Goal: Ask a question

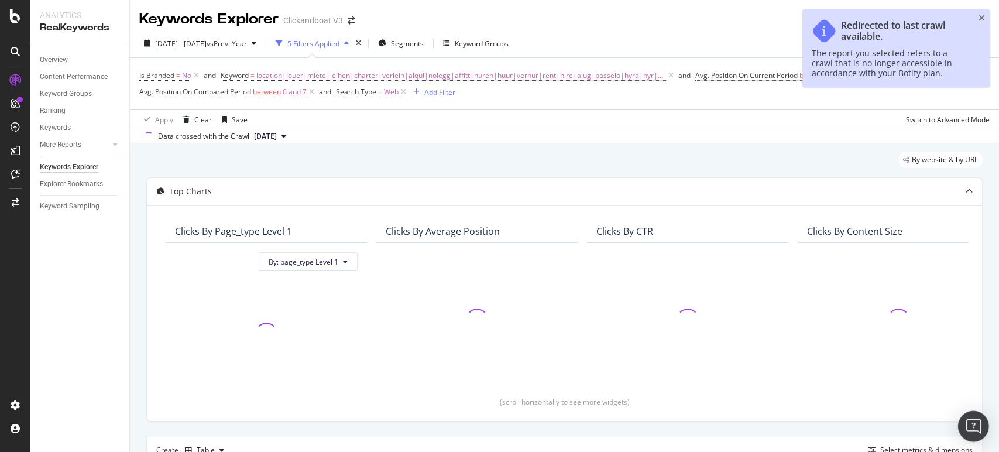
click at [977, 421] on img "Open Intercom Messenger" at bounding box center [972, 425] width 15 height 15
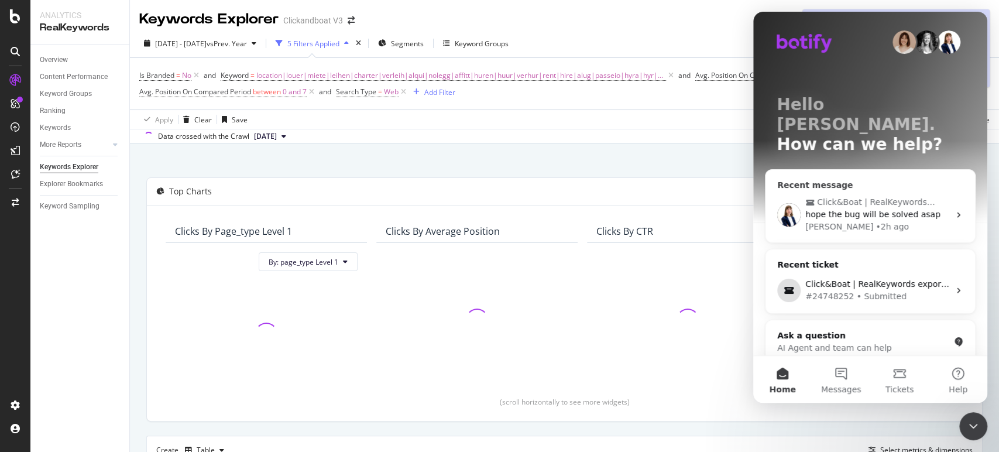
click at [840, 187] on div "Click&Boat | RealKeywords export issue hope the bug will be solved [PERSON_NAME…" at bounding box center [869, 215] width 209 height 56
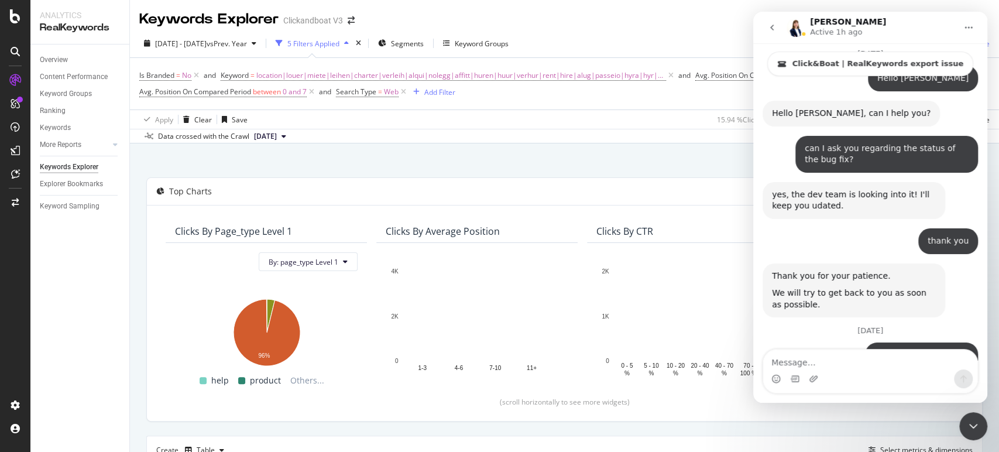
scroll to position [2644, 0]
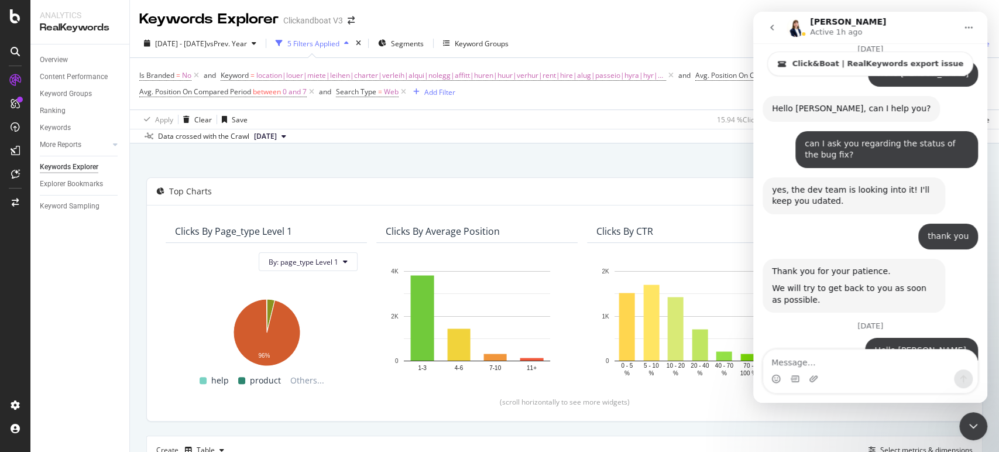
click at [839, 358] on textarea "Message…" at bounding box center [870, 359] width 214 height 20
type textarea "sorry for bothering you once again"
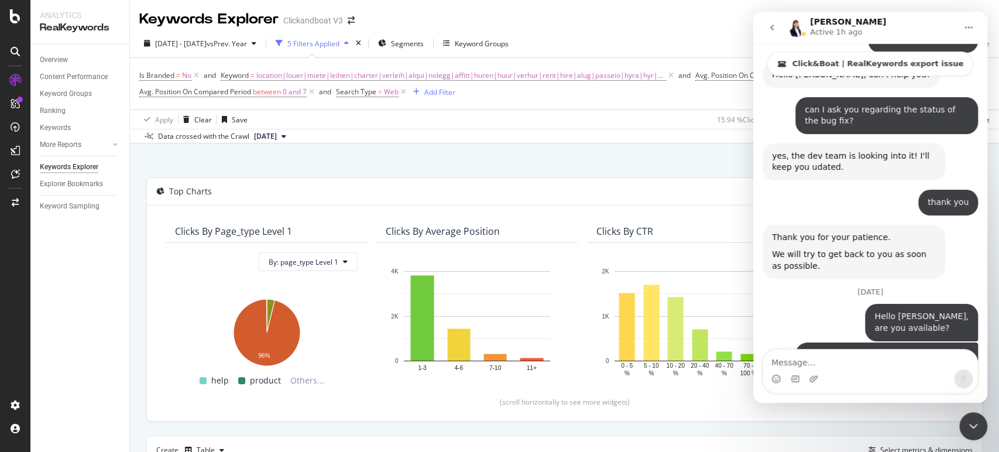
scroll to position [2678, 0]
click at [837, 358] on textarea "Message…" at bounding box center [870, 359] width 214 height 20
click at [247, 41] on span "vs Prev. Year" at bounding box center [227, 44] width 40 height 10
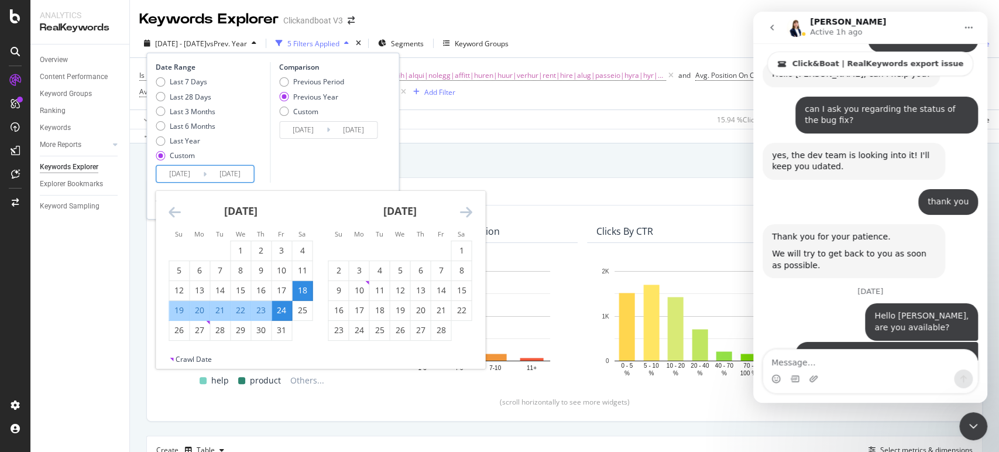
click at [195, 175] on input "[DATE]" at bounding box center [179, 174] width 47 height 16
click at [463, 212] on icon "Move forward to switch to the next month." at bounding box center [465, 212] width 12 height 14
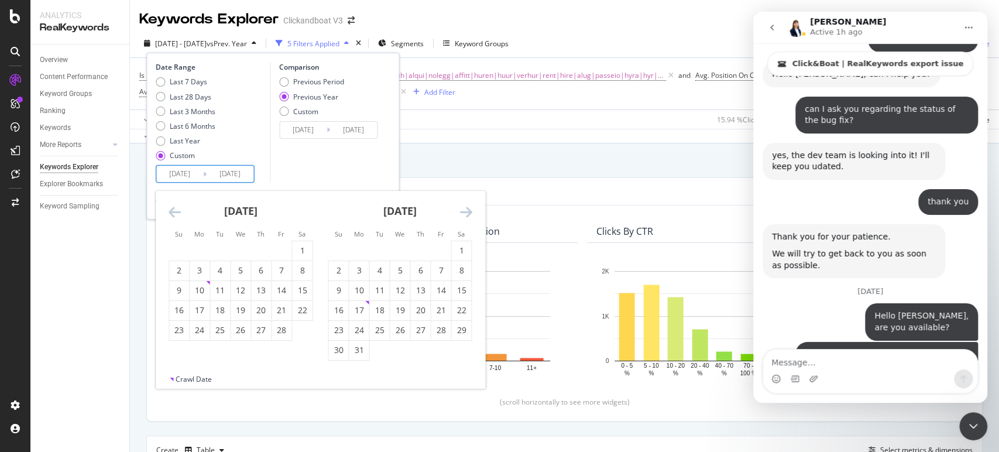
click at [463, 213] on icon "Move forward to switch to the next month." at bounding box center [465, 212] width 12 height 14
click at [375, 245] on div "1" at bounding box center [379, 251] width 20 height 12
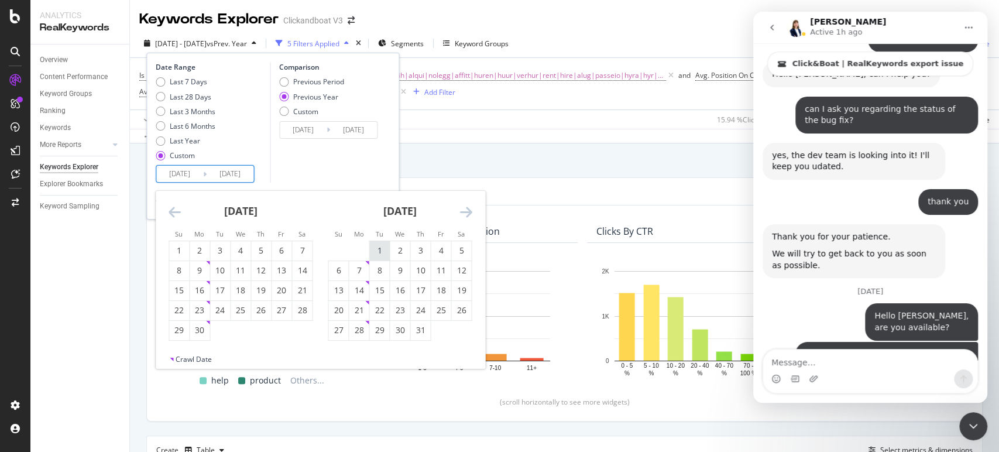
type input "[DATE]"
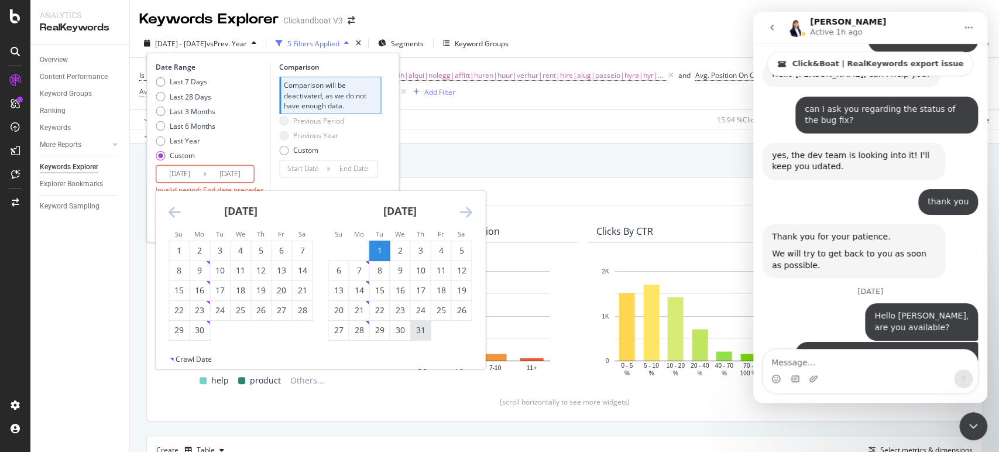
click at [420, 331] on div "31" at bounding box center [420, 330] width 20 height 12
type input "[DATE]"
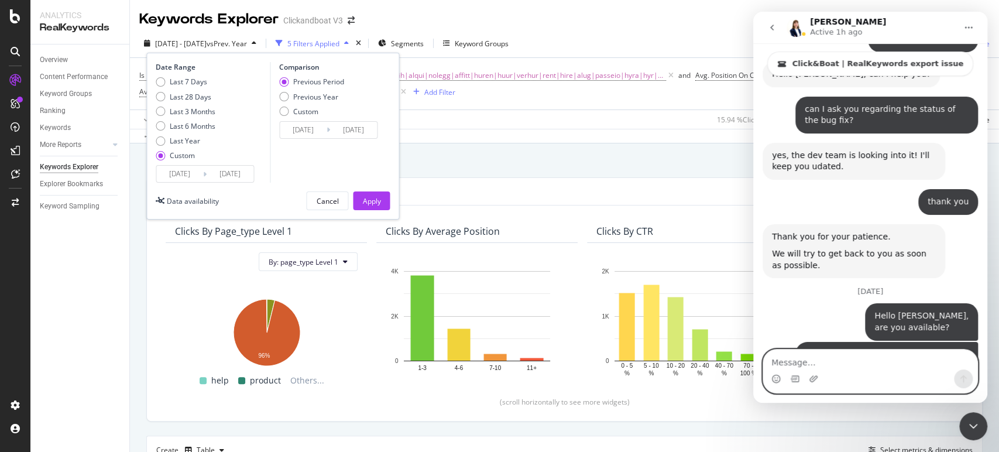
click at [845, 369] on textarea "Message…" at bounding box center [870, 359] width 214 height 20
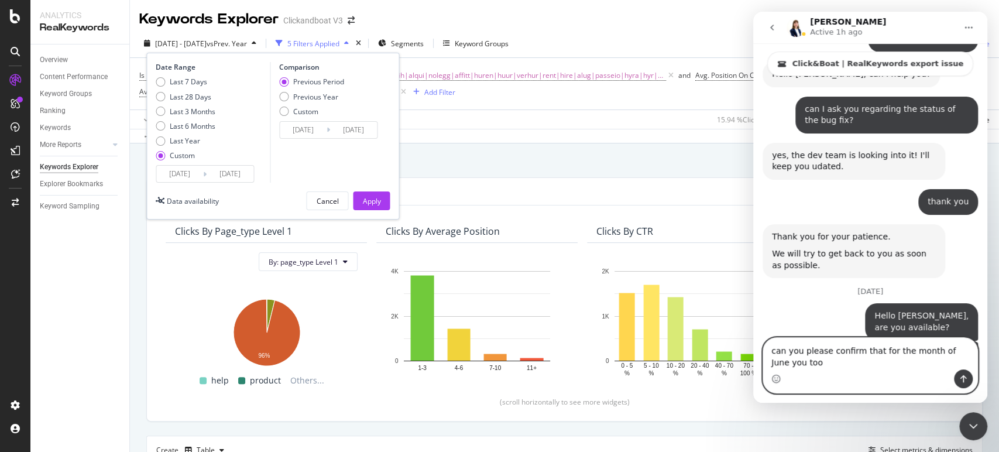
scroll to position [2690, 0]
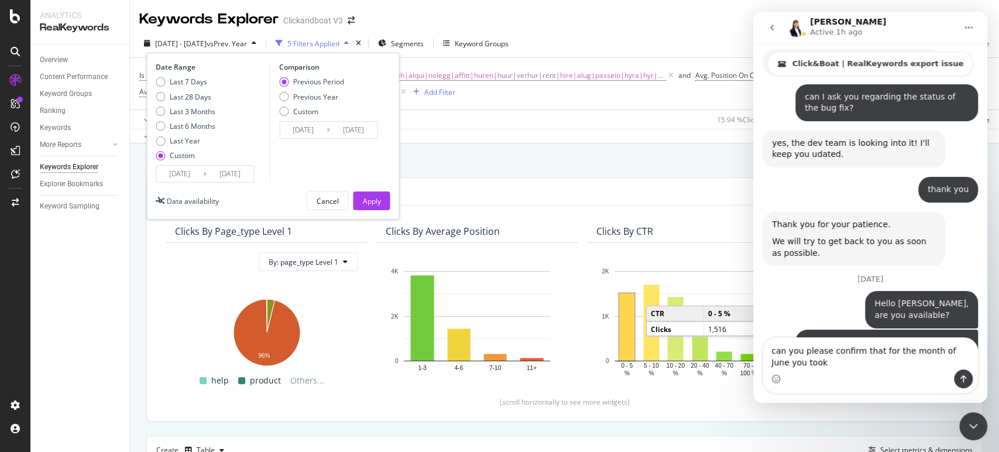
click at [198, 166] on input "[DATE]" at bounding box center [179, 174] width 47 height 16
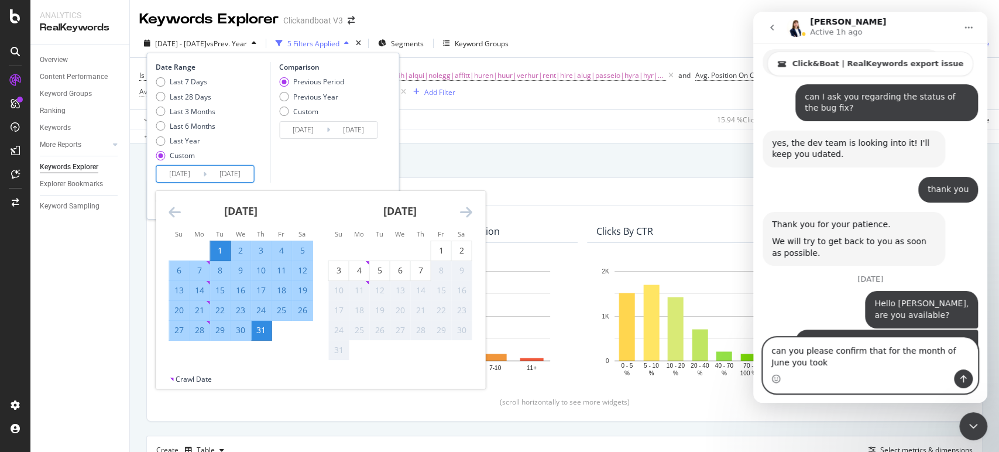
click at [827, 367] on textarea "can you please confirm that for the month of June you took" at bounding box center [870, 354] width 214 height 32
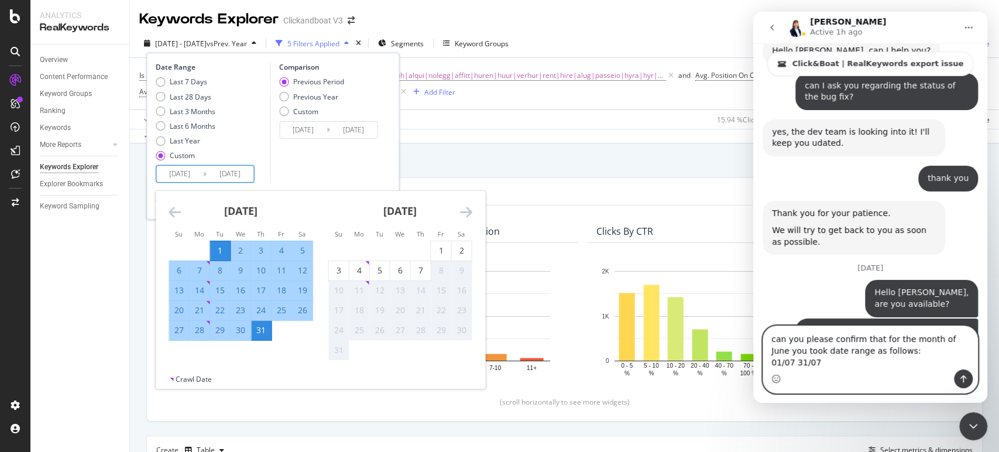
type textarea "can you please confirm that for the month of June you took date range as follow…"
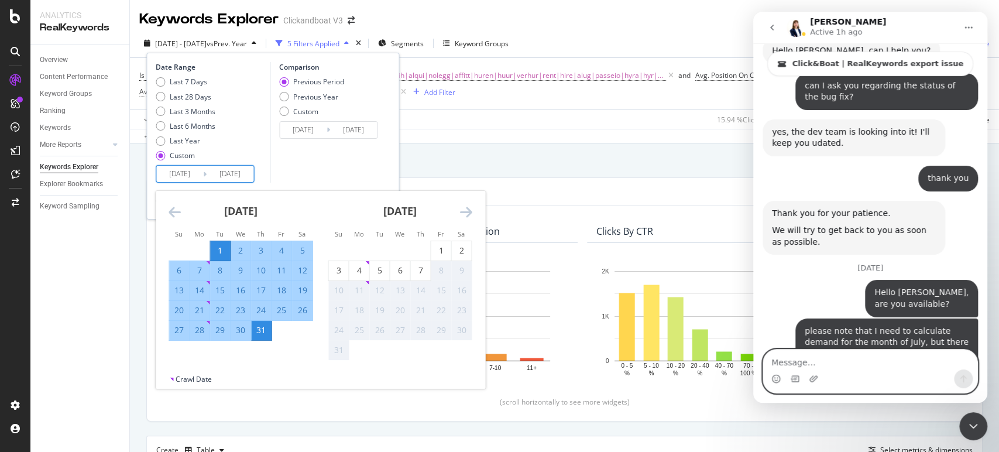
scroll to position [2728, 0]
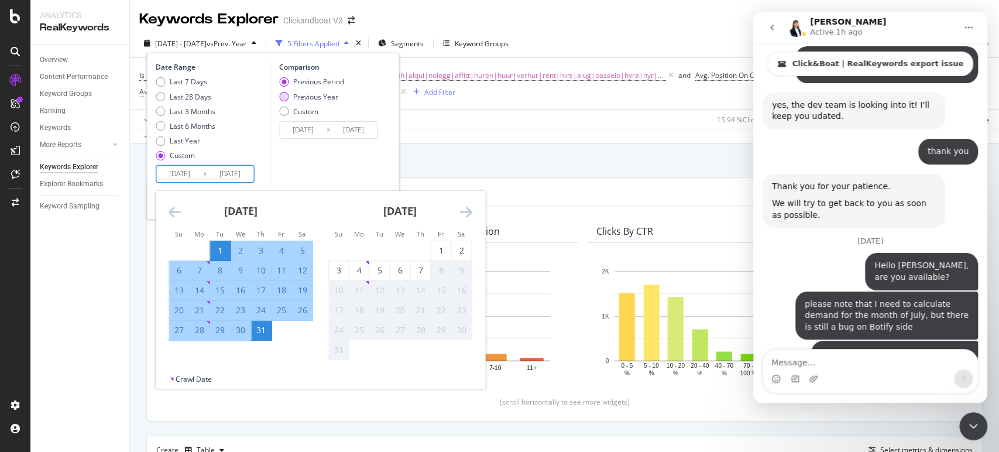
click at [296, 98] on div "Previous Year" at bounding box center [315, 97] width 45 height 10
type input "[DATE]"
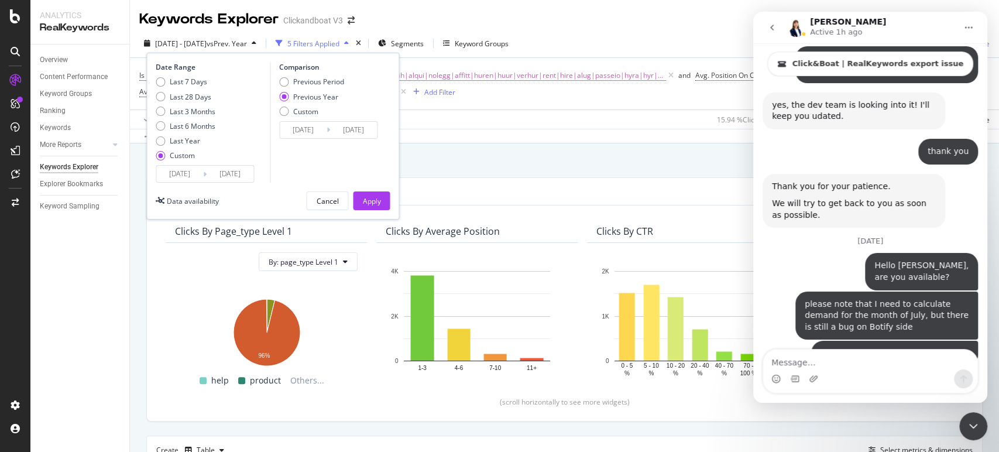
click at [302, 128] on input "[DATE]" at bounding box center [303, 130] width 47 height 16
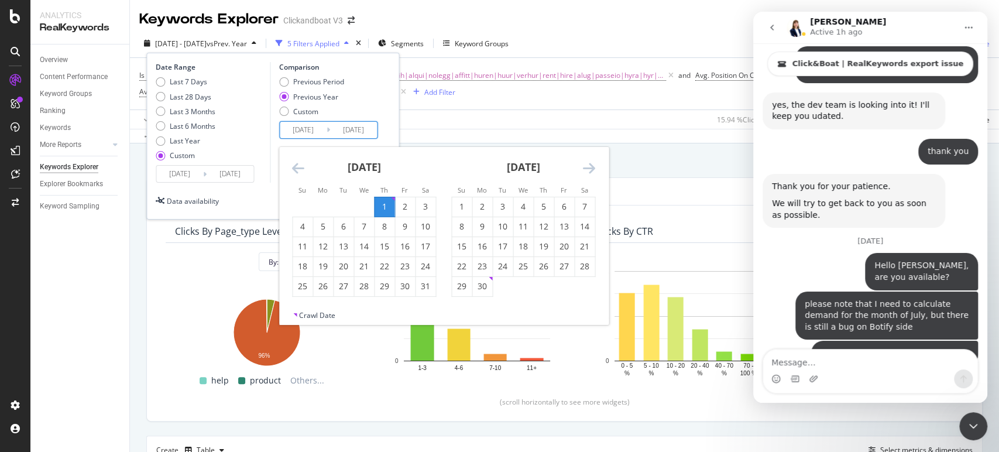
click at [302, 128] on input "[DATE]" at bounding box center [303, 130] width 47 height 16
click at [245, 166] on input "[DATE]" at bounding box center [230, 174] width 47 height 16
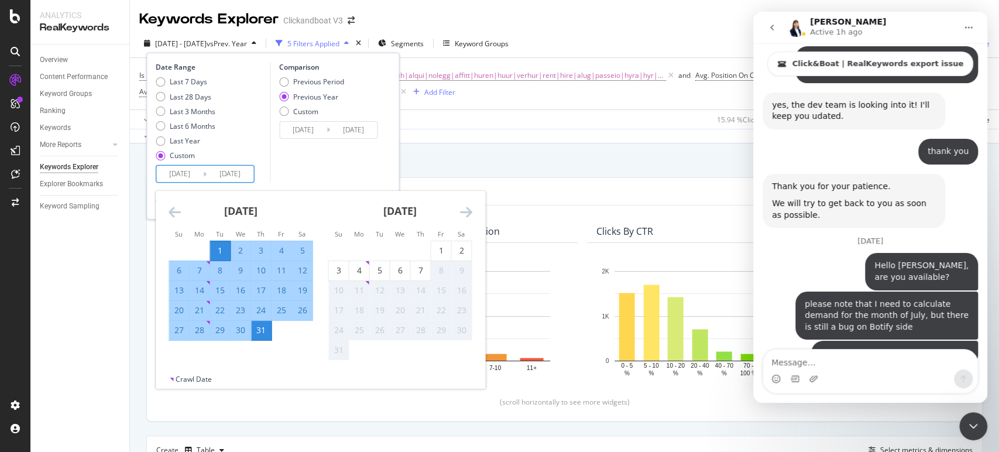
click at [819, 369] on div "Intercom messenger" at bounding box center [815, 378] width 12 height 19
click at [816, 365] on textarea "Message…" at bounding box center [870, 359] width 214 height 20
type textarea "your soonest reply will be highly appreciate"
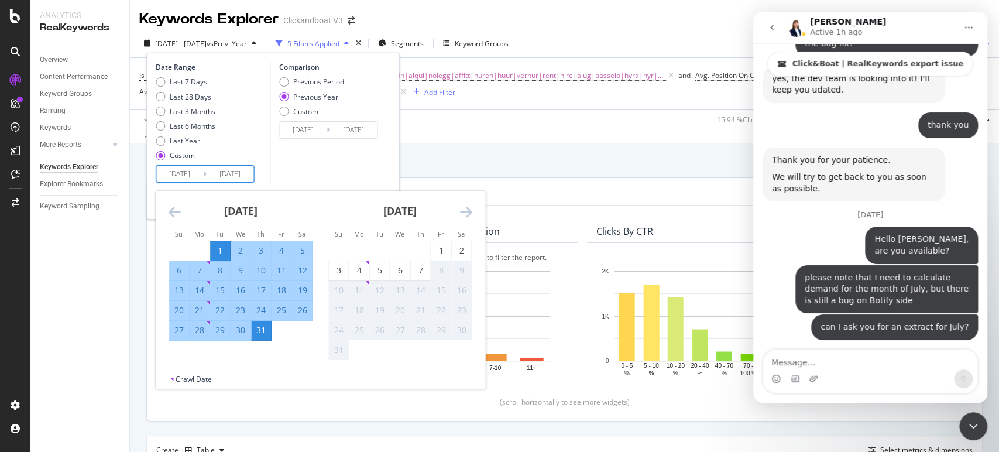
scroll to position [130, 0]
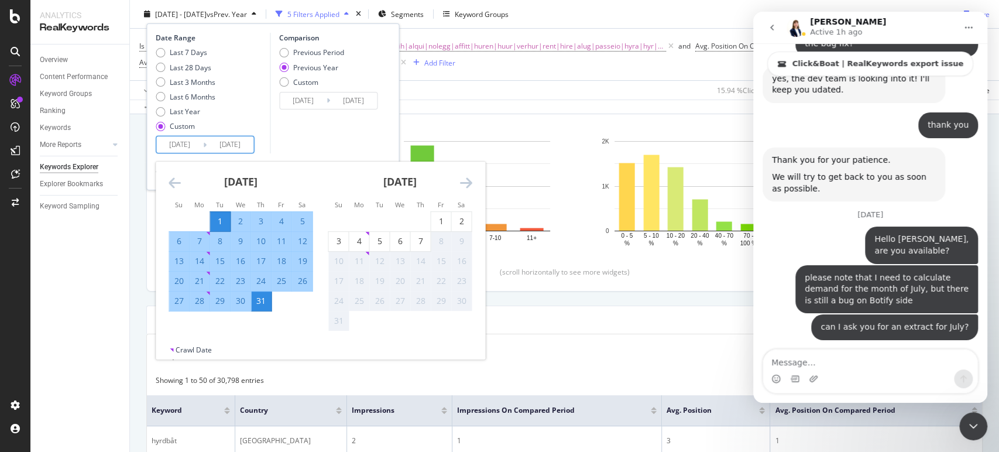
click at [592, 86] on div "Apply Clear Save 15.94 % Clicks ( 5K on 34K ) 4.44 % URLs ( 3K on 78K ) Switch …" at bounding box center [564, 89] width 869 height 19
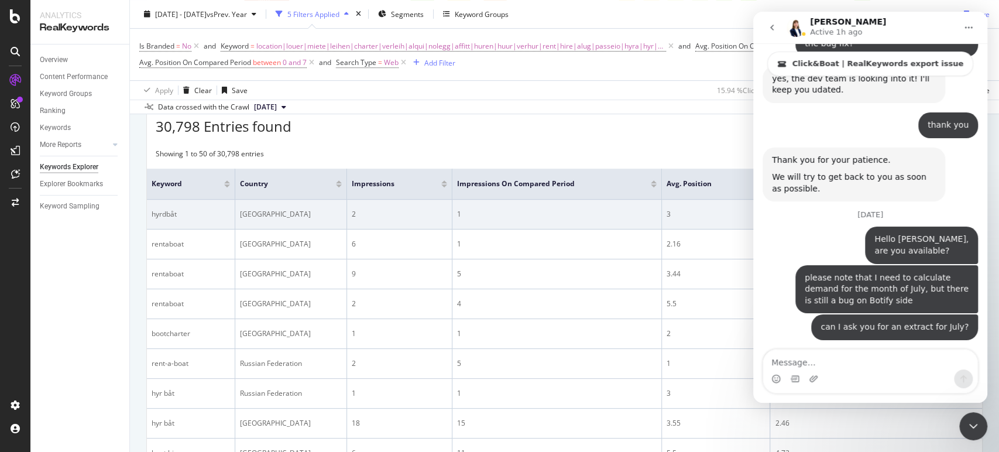
scroll to position [260, 0]
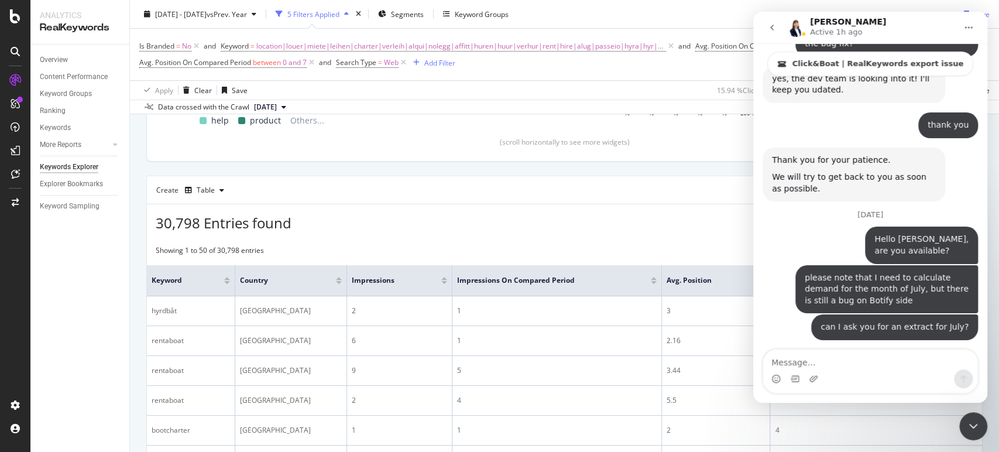
click at [967, 425] on icon "Close Intercom Messenger" at bounding box center [973, 426] width 14 height 14
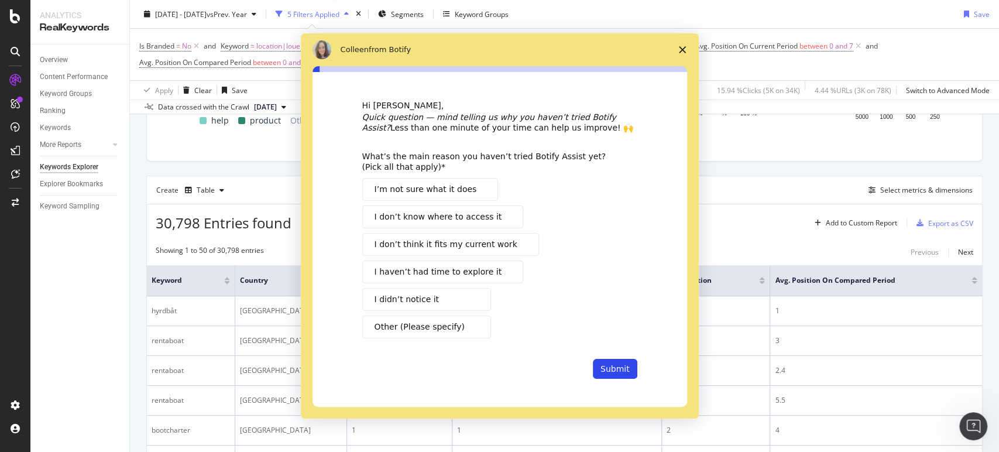
scroll to position [2755, 0]
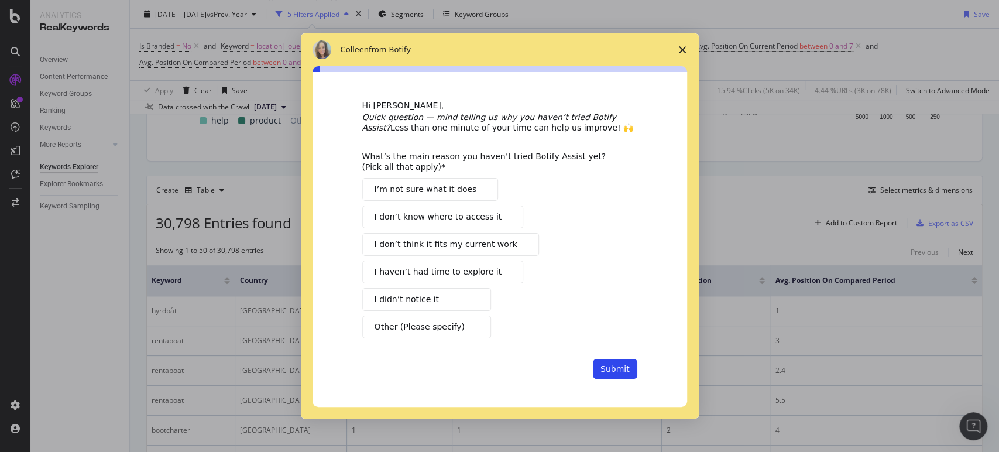
click at [679, 50] on icon "Close survey" at bounding box center [682, 49] width 7 height 7
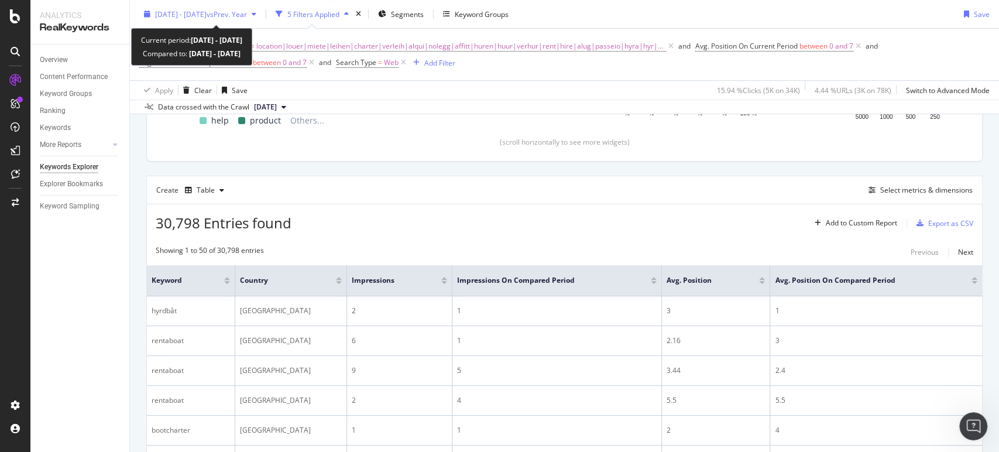
click at [236, 13] on span "vs Prev. Year" at bounding box center [227, 14] width 40 height 10
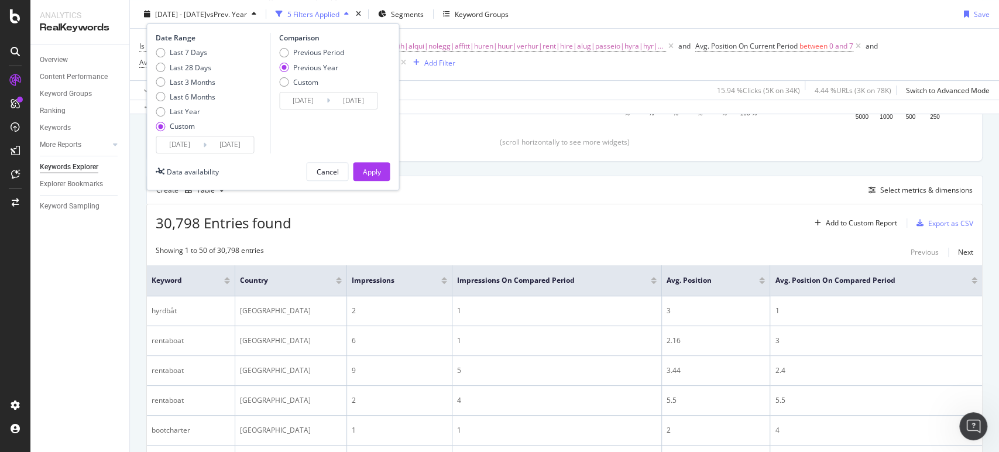
click at [221, 139] on input "[DATE]" at bounding box center [230, 144] width 47 height 16
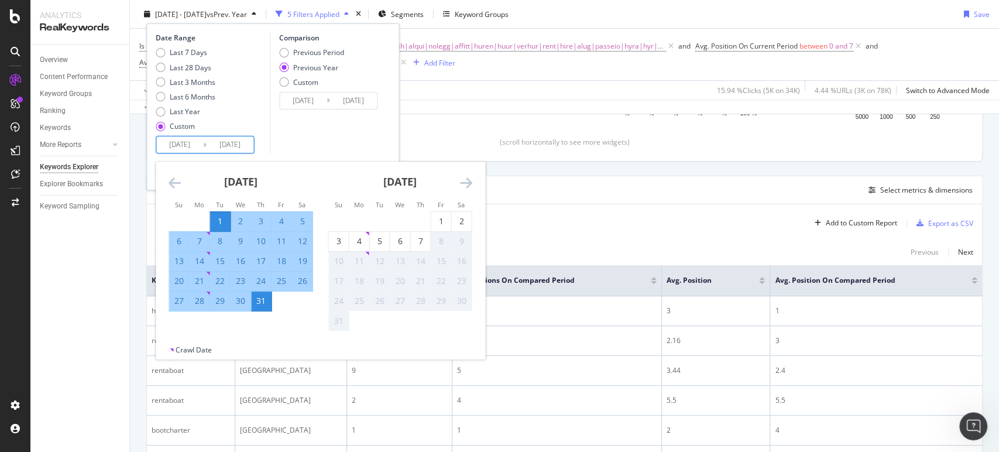
click at [360, 63] on div "Previous Period Previous Year Custom" at bounding box center [330, 69] width 102 height 44
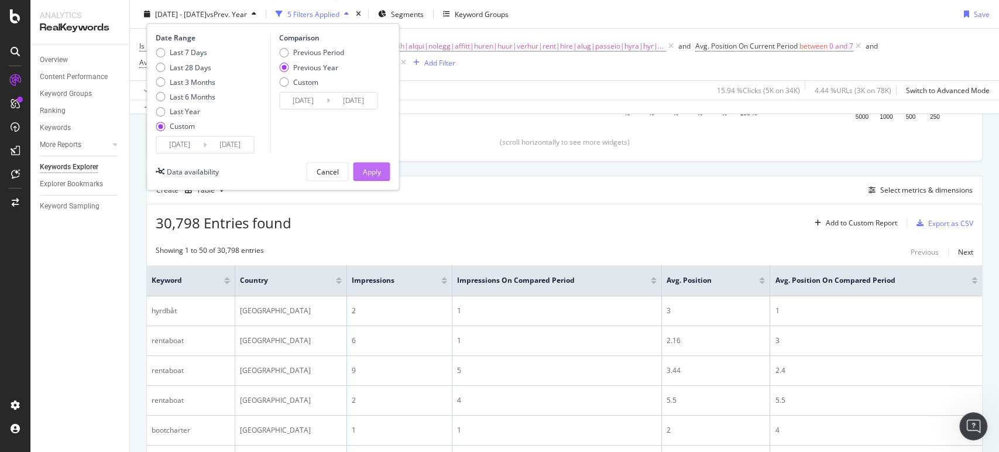
click at [374, 177] on div "Apply" at bounding box center [371, 172] width 18 height 18
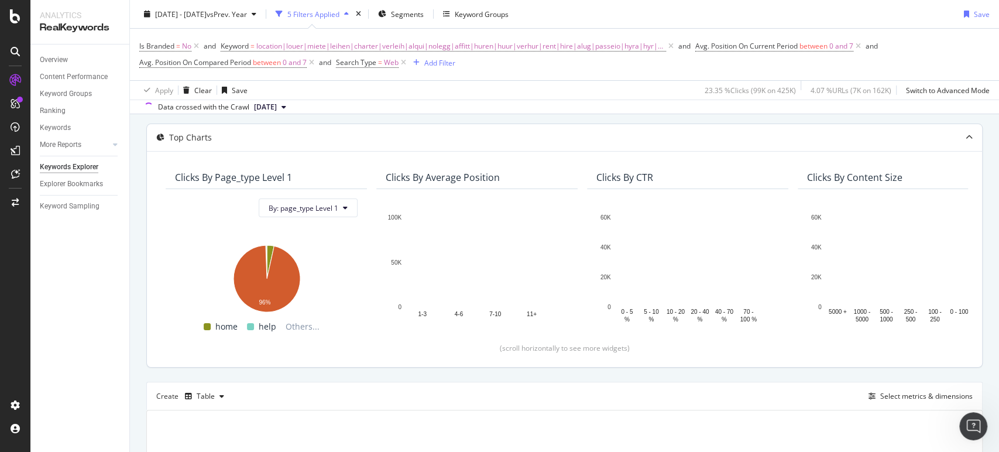
scroll to position [195, 0]
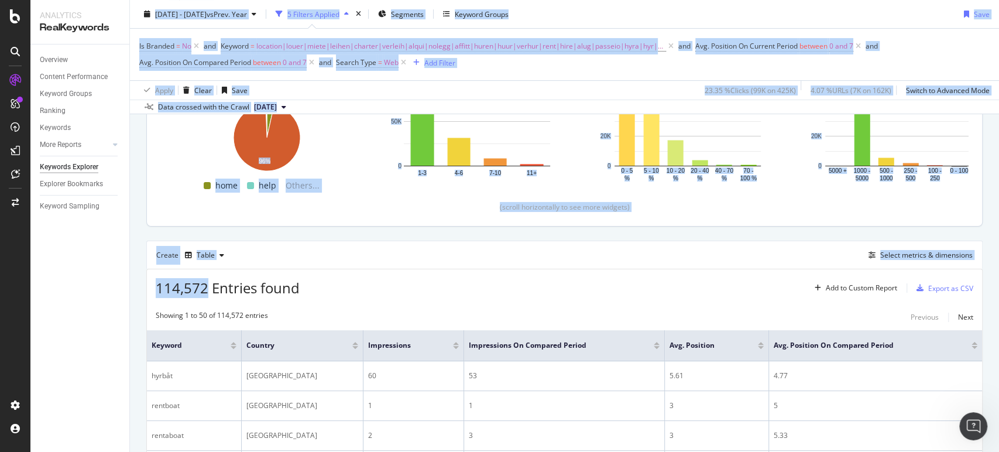
drag, startPoint x: 207, startPoint y: 288, endPoint x: 126, endPoint y: 289, distance: 80.2
click at [126, 289] on div "Analytics RealKeywords Overview Content Performance Keyword Groups Ranking Keyw…" at bounding box center [514, 226] width 968 height 452
click at [173, 286] on span "114,572 Entries found" at bounding box center [228, 287] width 144 height 19
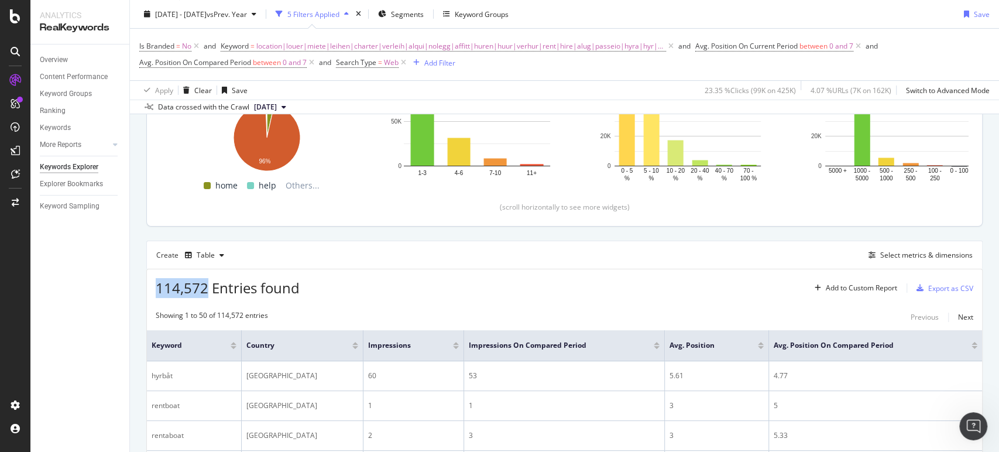
drag, startPoint x: 208, startPoint y: 289, endPoint x: 157, endPoint y: 290, distance: 50.9
click at [157, 290] on span "114,572 Entries found" at bounding box center [228, 287] width 144 height 19
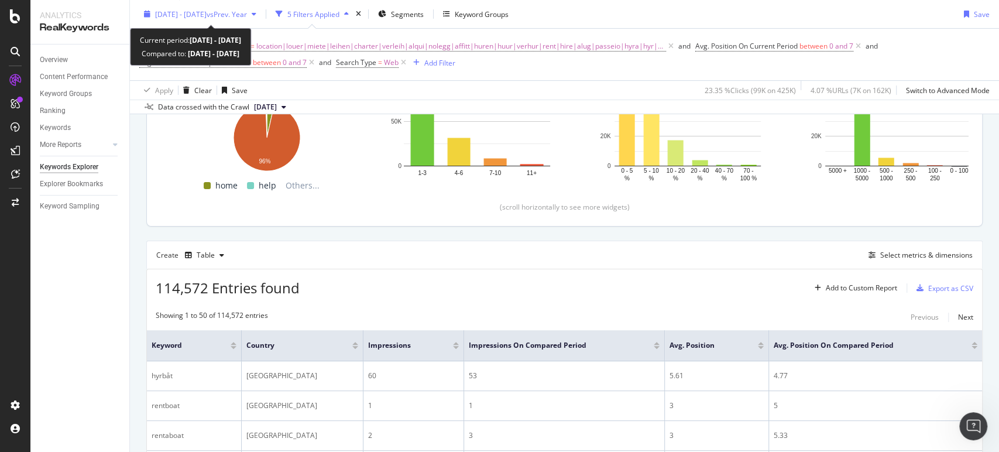
click at [229, 7] on div "[DATE] - [DATE] vs Prev. Year" at bounding box center [200, 14] width 122 height 18
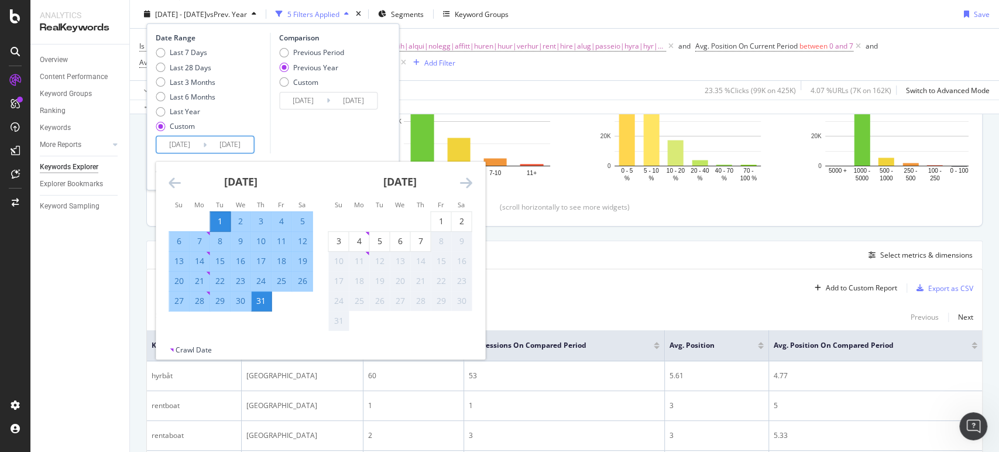
click at [223, 141] on input "[DATE]" at bounding box center [230, 144] width 47 height 16
click at [337, 129] on div "Comparison Previous Period Previous Year Custom [DATE] Navigate forward to inte…" at bounding box center [325, 93] width 111 height 121
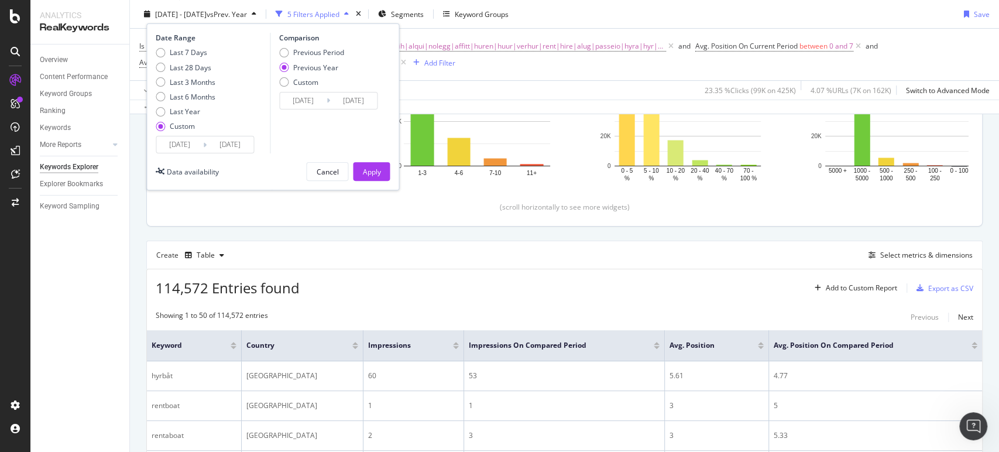
click at [217, 149] on input "[DATE]" at bounding box center [230, 144] width 47 height 16
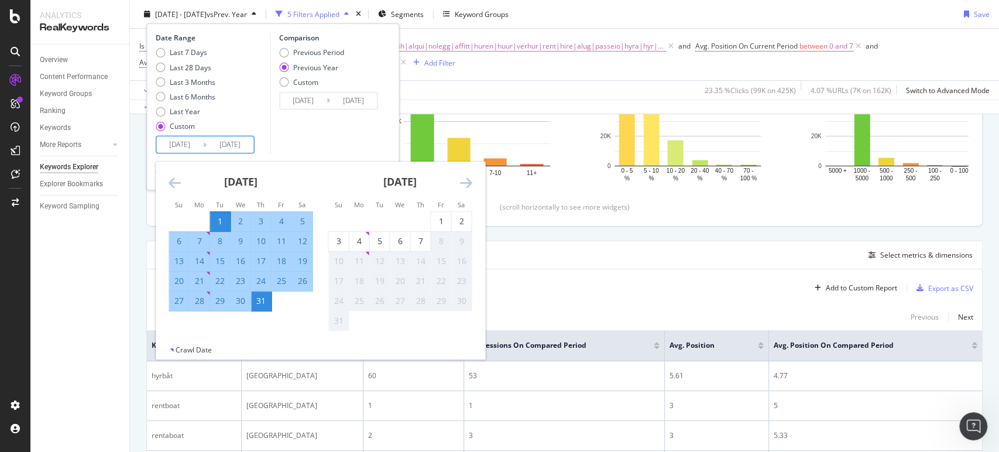
click at [354, 140] on div "Comparison Previous Period Previous Year Custom [DATE] Navigate forward to inte…" at bounding box center [325, 93] width 111 height 121
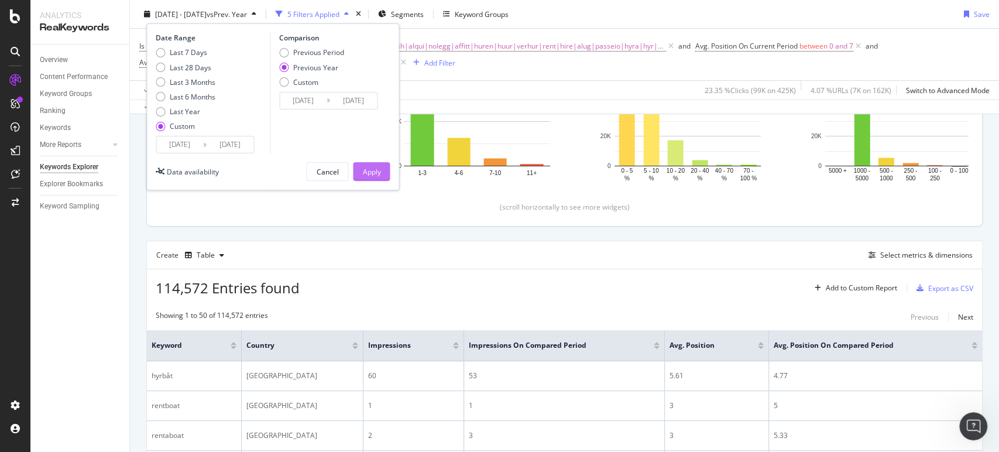
click at [384, 170] on button "Apply" at bounding box center [371, 171] width 37 height 19
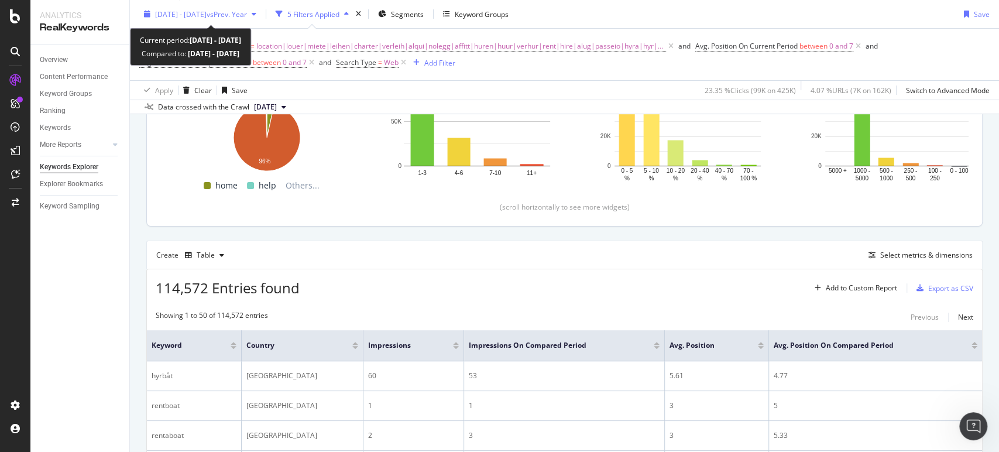
click at [207, 16] on span "[DATE] - [DATE]" at bounding box center [180, 14] width 51 height 10
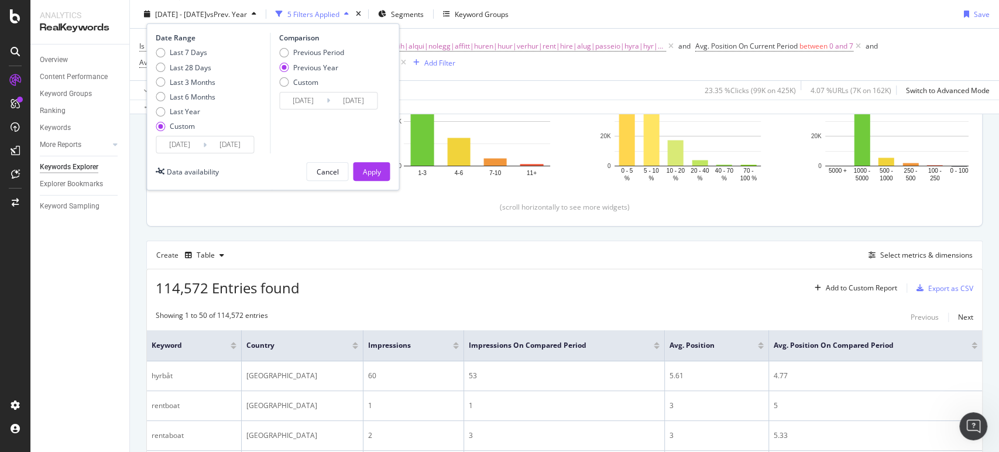
click at [318, 110] on div "Comparison Previous Period Previous Year Custom [DATE] Navigate forward to inte…" at bounding box center [325, 93] width 111 height 121
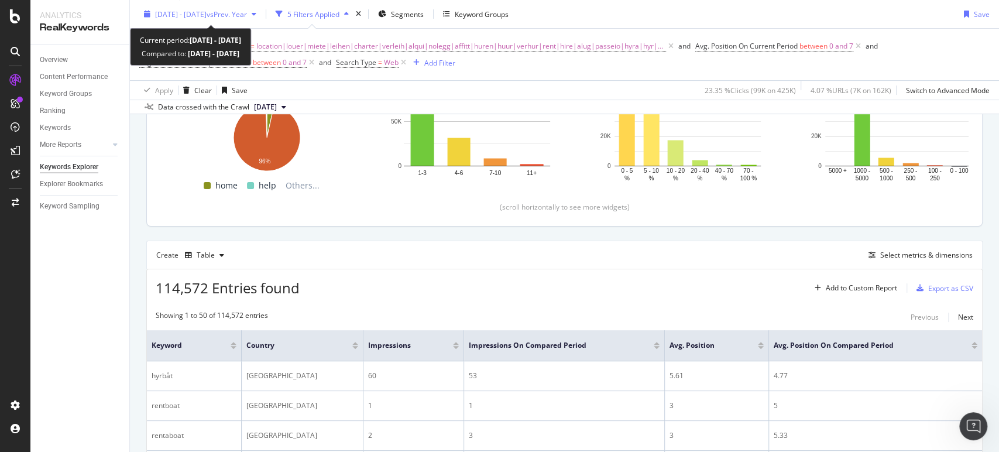
click at [236, 11] on span "vs Prev. Year" at bounding box center [227, 14] width 40 height 10
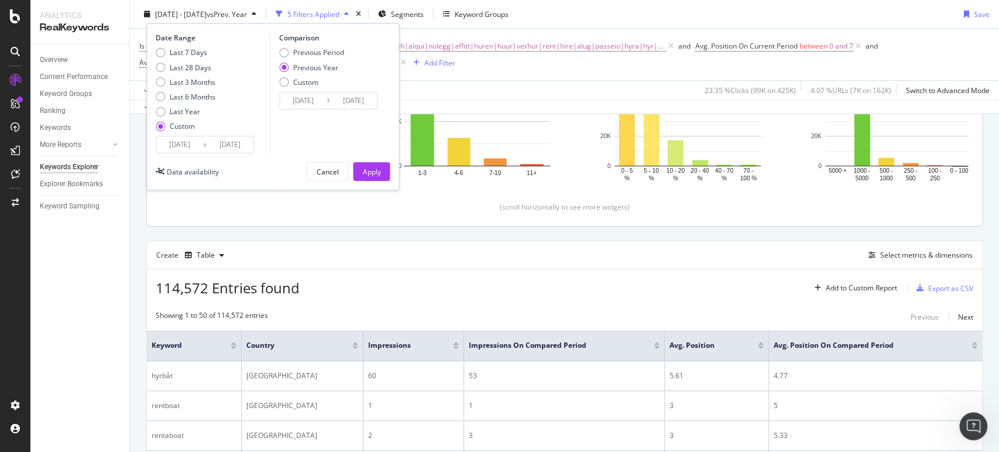
click at [201, 149] on input "[DATE]" at bounding box center [179, 144] width 47 height 16
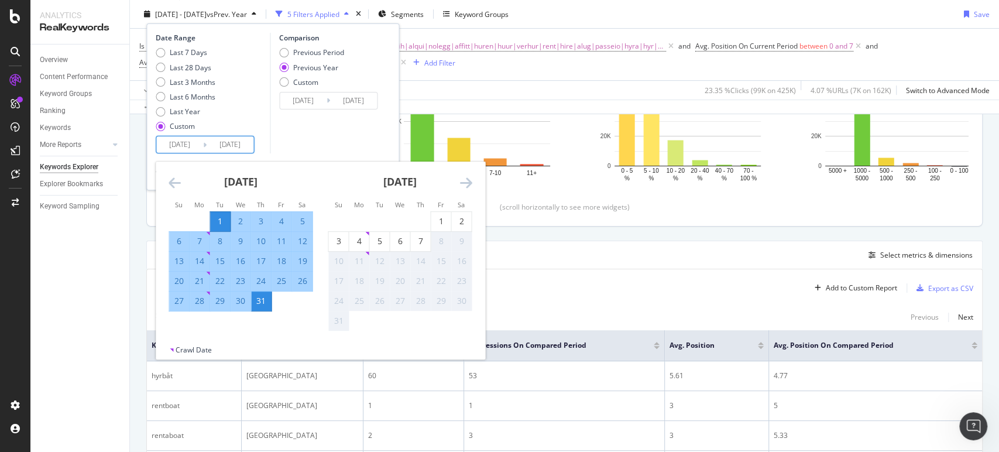
click at [238, 308] on div "30" at bounding box center [241, 300] width 20 height 19
type input "[DATE]"
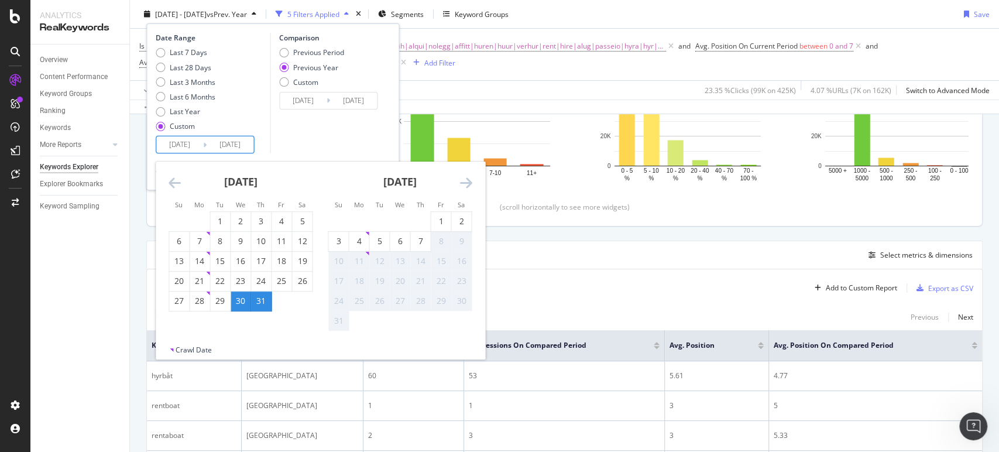
click at [174, 139] on input "[DATE]" at bounding box center [179, 144] width 47 height 16
click at [222, 216] on div "1" at bounding box center [220, 221] width 20 height 12
type input "[DATE]"
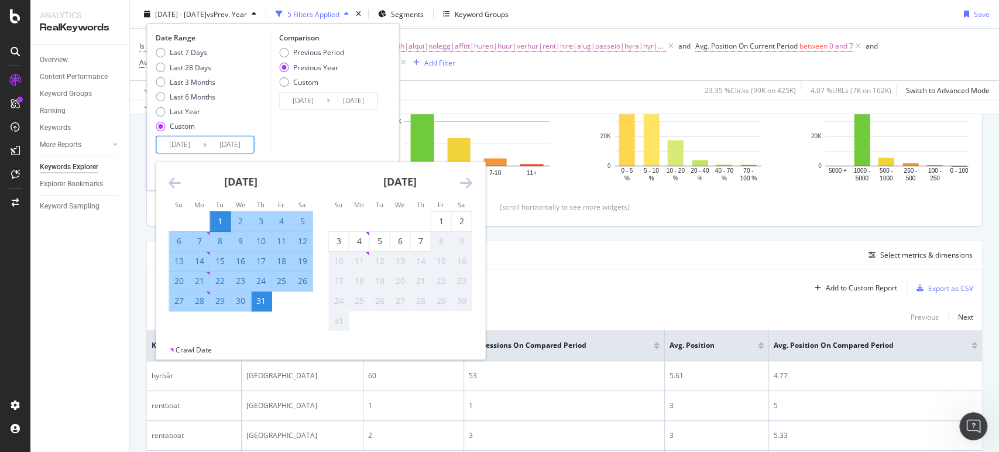
click at [239, 300] on div "30" at bounding box center [241, 301] width 20 height 12
type input "[DATE]"
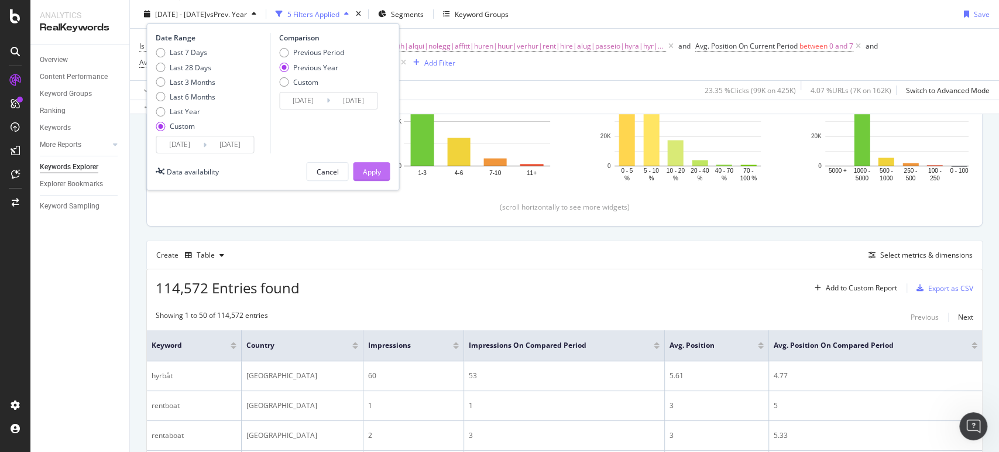
click at [369, 164] on div "Apply" at bounding box center [371, 172] width 18 height 18
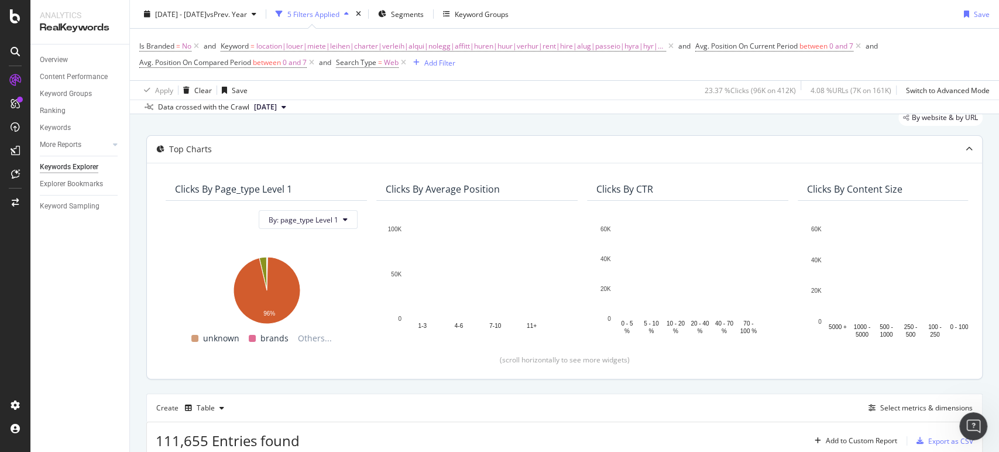
scroll to position [65, 0]
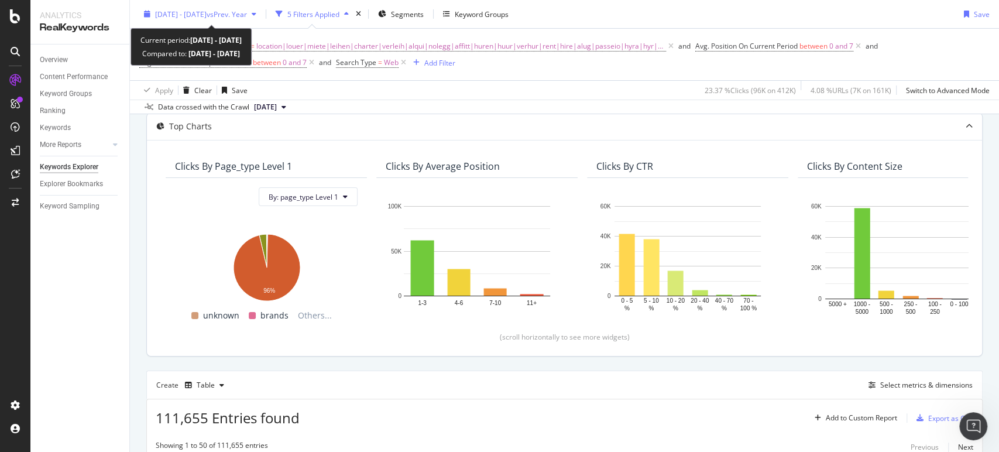
click at [247, 12] on span "vs Prev. Year" at bounding box center [227, 14] width 40 height 10
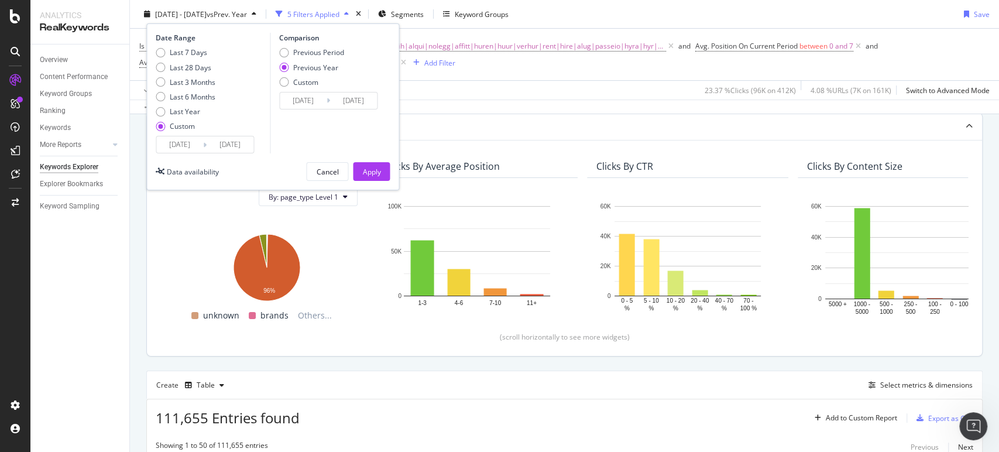
click at [190, 147] on input "[DATE]" at bounding box center [179, 144] width 47 height 16
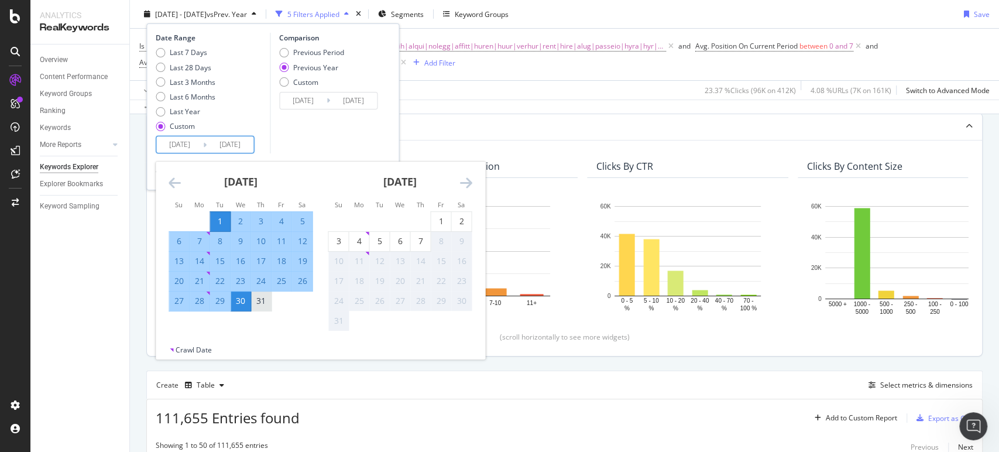
click at [262, 300] on div "31" at bounding box center [261, 301] width 20 height 12
type input "[DATE]"
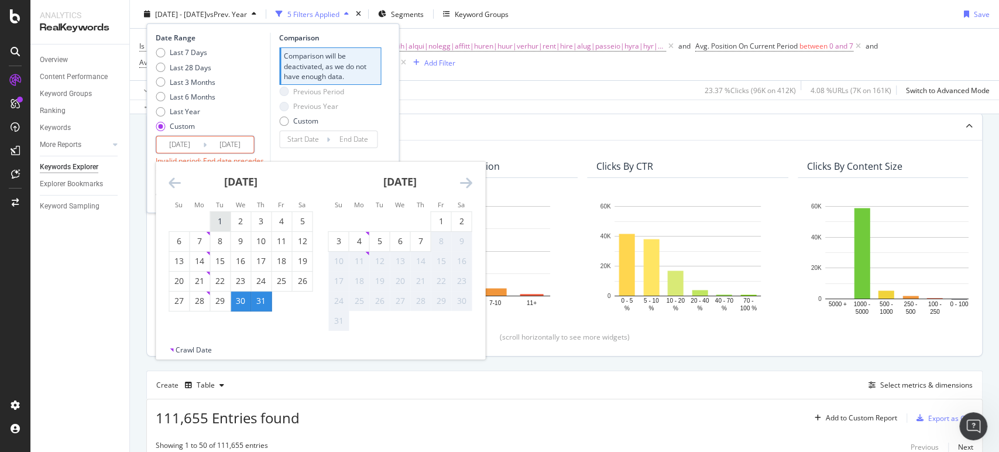
click at [218, 214] on div "1" at bounding box center [220, 221] width 20 height 19
type input "[DATE]"
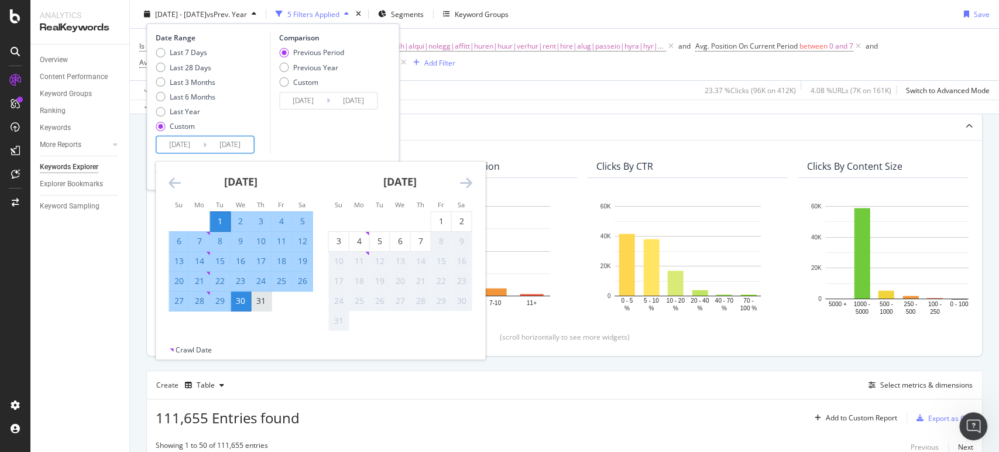
click at [266, 305] on div "31" at bounding box center [261, 301] width 20 height 12
type input "[DATE]"
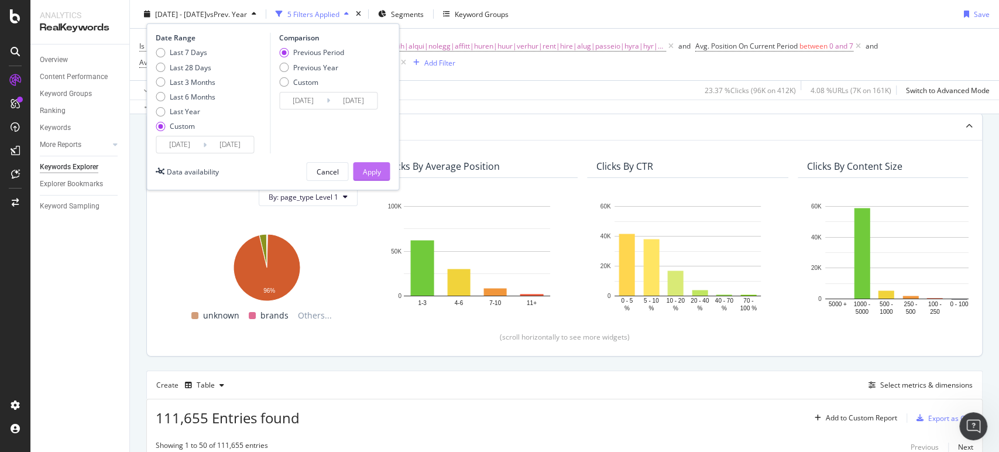
click at [376, 177] on div "Apply" at bounding box center [371, 172] width 18 height 18
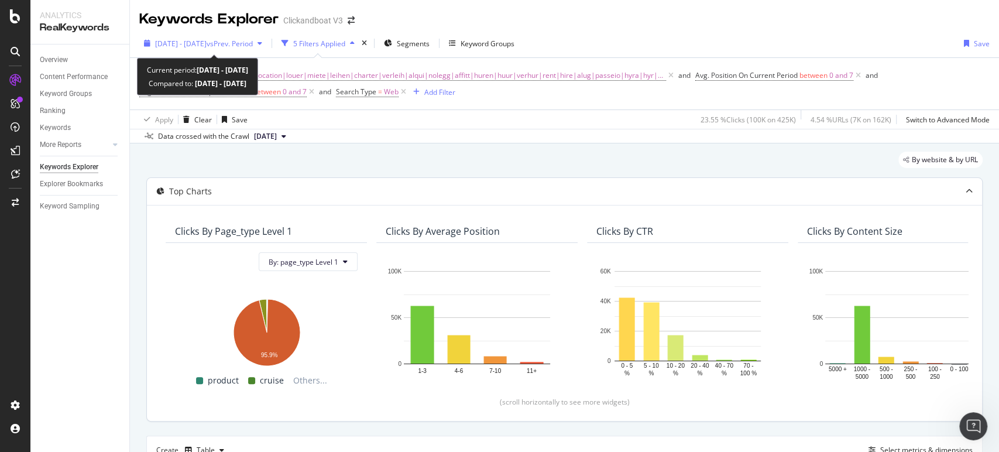
click at [186, 35] on div "[DATE] - [DATE] vs Prev. Period" at bounding box center [203, 44] width 128 height 18
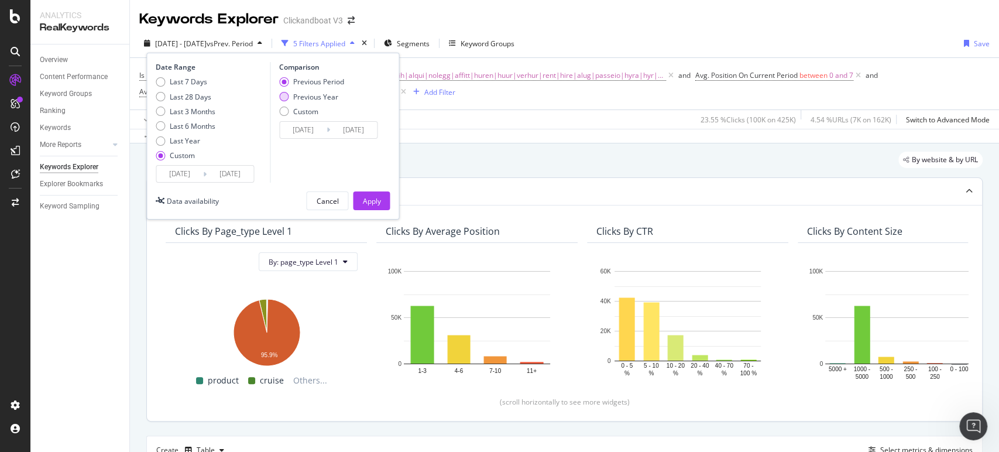
click at [303, 95] on div "Previous Year" at bounding box center [315, 97] width 45 height 10
type input "[DATE]"
click at [223, 175] on input "[DATE]" at bounding box center [230, 174] width 47 height 16
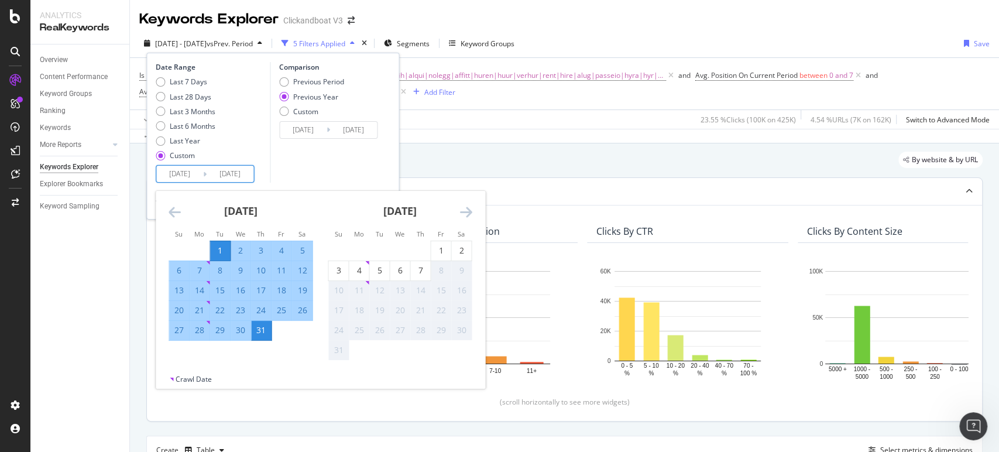
click at [309, 165] on div "Comparison Previous Period Previous Year Custom [DATE] Navigate forward to inte…" at bounding box center [325, 122] width 111 height 121
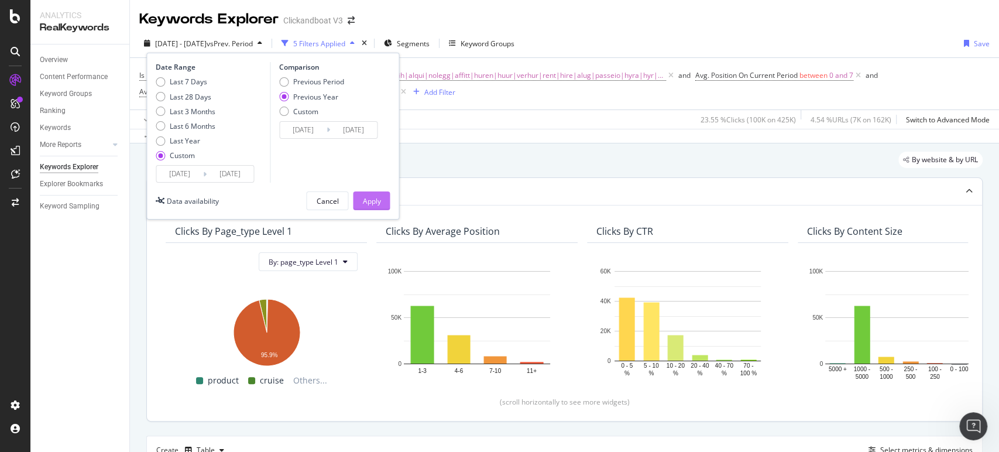
click at [376, 202] on div "Apply" at bounding box center [371, 201] width 18 height 10
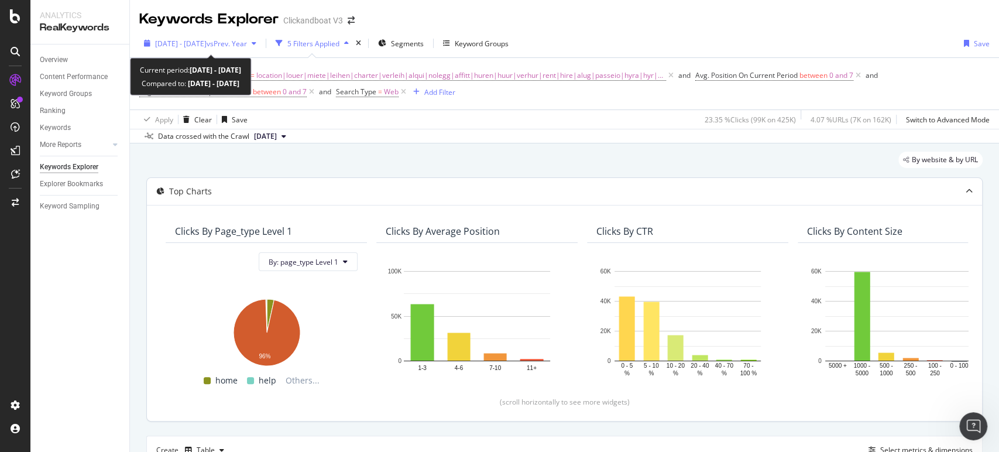
click at [226, 43] on span "vs Prev. Year" at bounding box center [227, 44] width 40 height 10
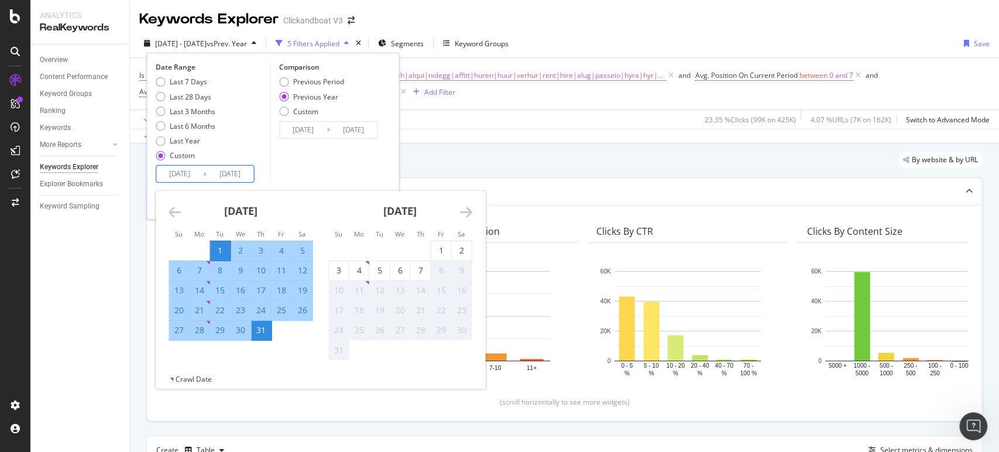
click at [234, 170] on input "[DATE]" at bounding box center [230, 174] width 47 height 16
click at [243, 334] on div "30" at bounding box center [241, 330] width 20 height 12
type input "[DATE]"
click at [209, 171] on input "[DATE]" at bounding box center [230, 174] width 47 height 16
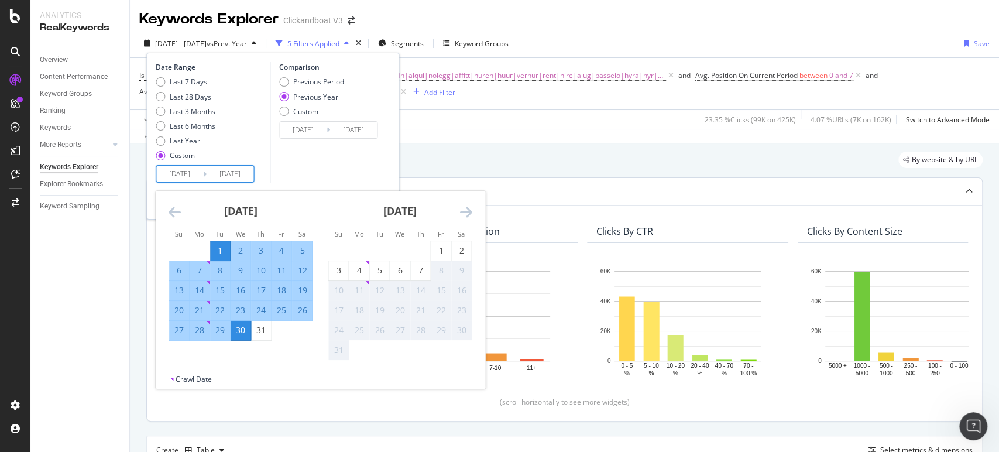
click at [310, 161] on div "Comparison Previous Period Previous Year Custom [DATE] Navigate forward to inte…" at bounding box center [325, 122] width 111 height 121
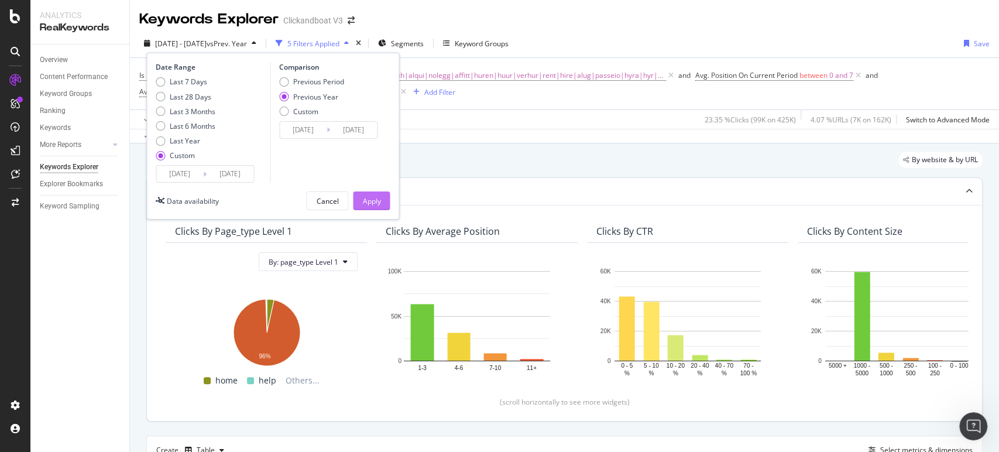
click at [379, 198] on div "Apply" at bounding box center [371, 201] width 18 height 10
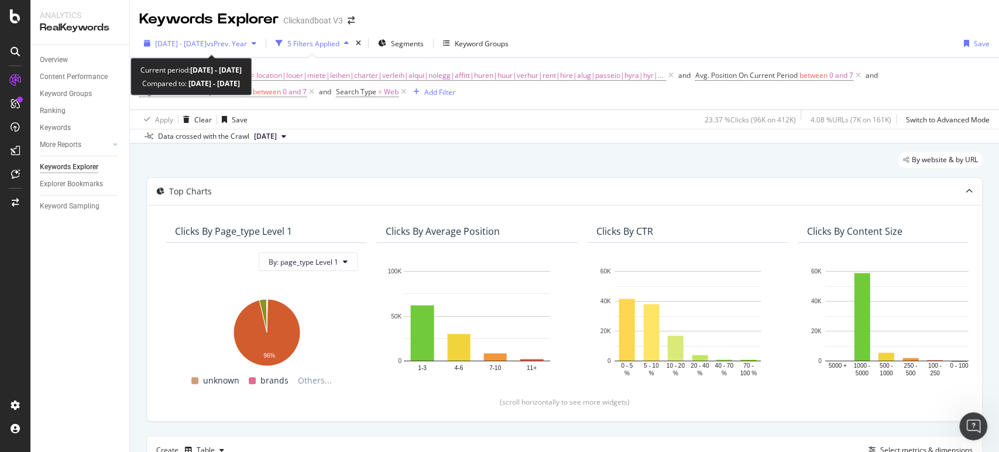
click at [247, 44] on span "vs Prev. Year" at bounding box center [227, 44] width 40 height 10
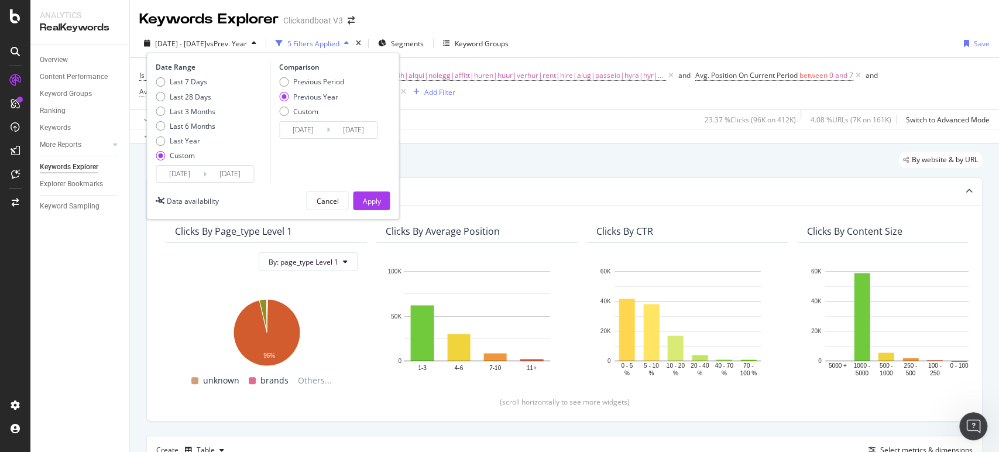
click at [247, 44] on span "vs Prev. Year" at bounding box center [227, 44] width 40 height 10
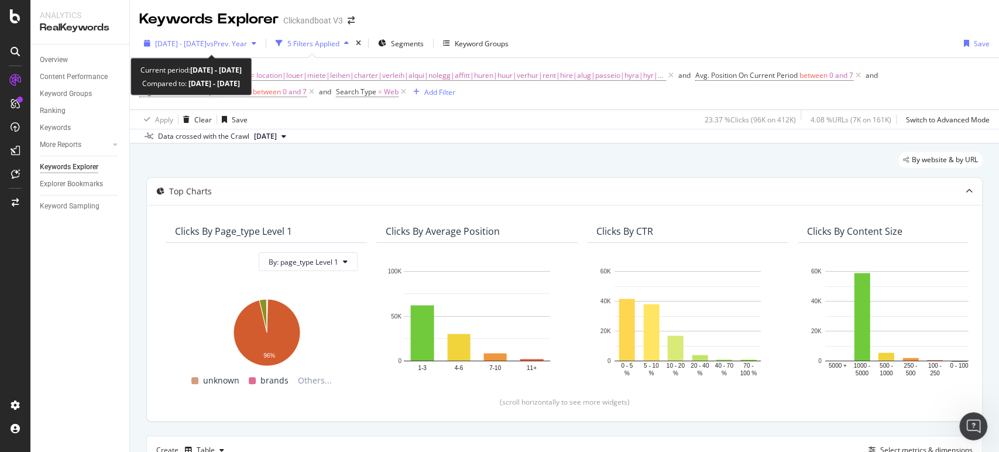
click at [207, 46] on span "[DATE] - [DATE]" at bounding box center [180, 44] width 51 height 10
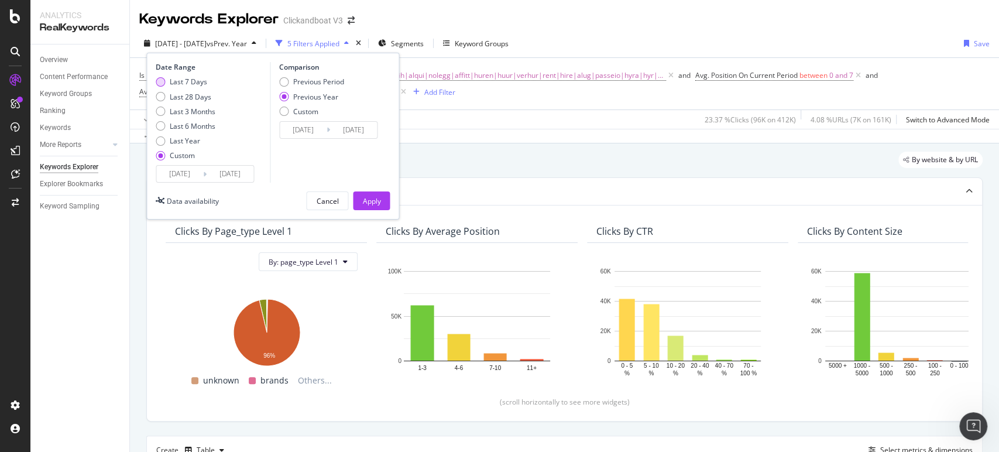
click at [183, 80] on div "Last 7 Days" at bounding box center [188, 82] width 37 height 10
type input "[DATE]"
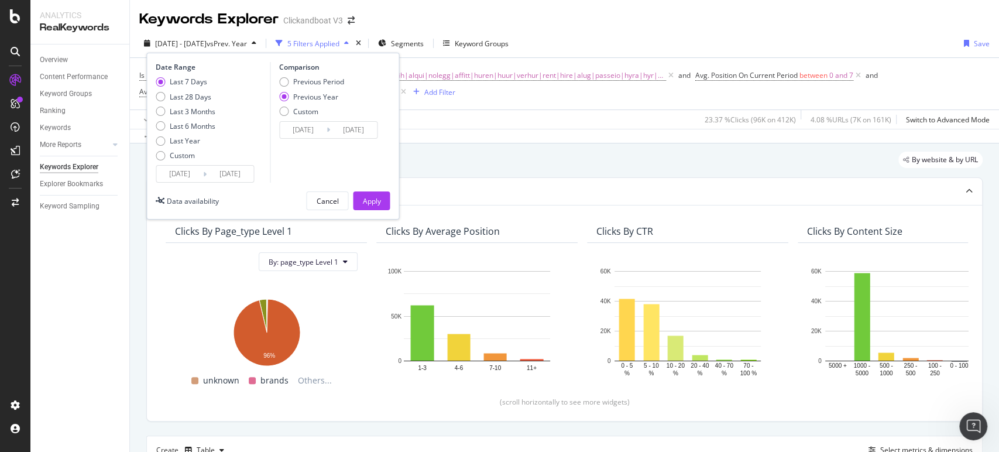
click at [215, 172] on input "[DATE]" at bounding box center [230, 174] width 47 height 16
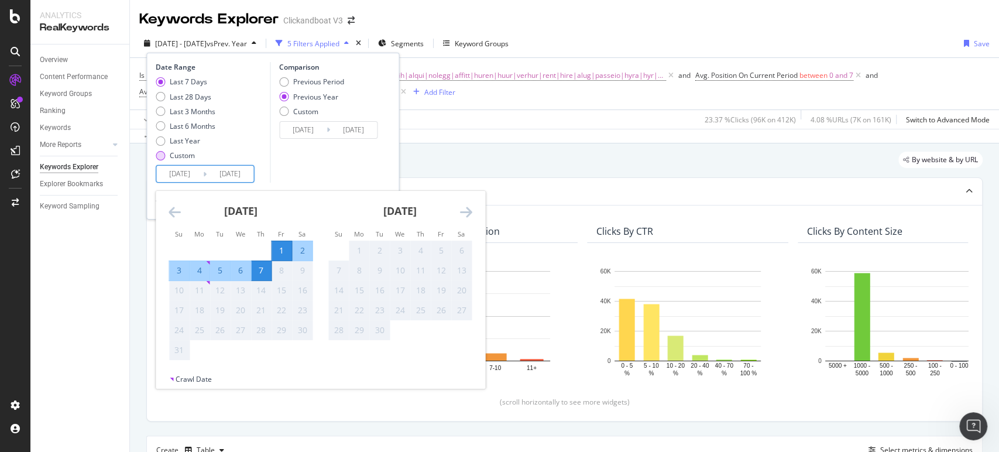
click at [160, 152] on div "Custom" at bounding box center [160, 155] width 9 height 9
type input "[DATE]"
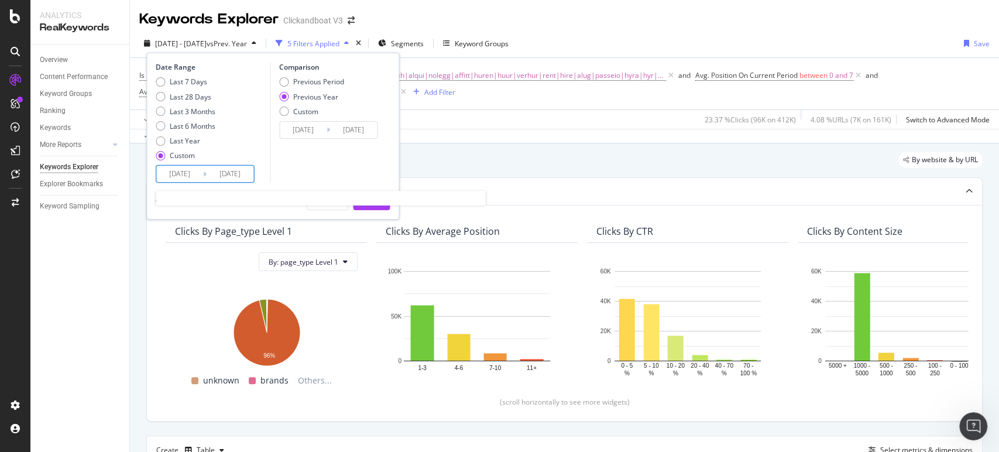
click at [208, 174] on input "[DATE]" at bounding box center [230, 174] width 47 height 16
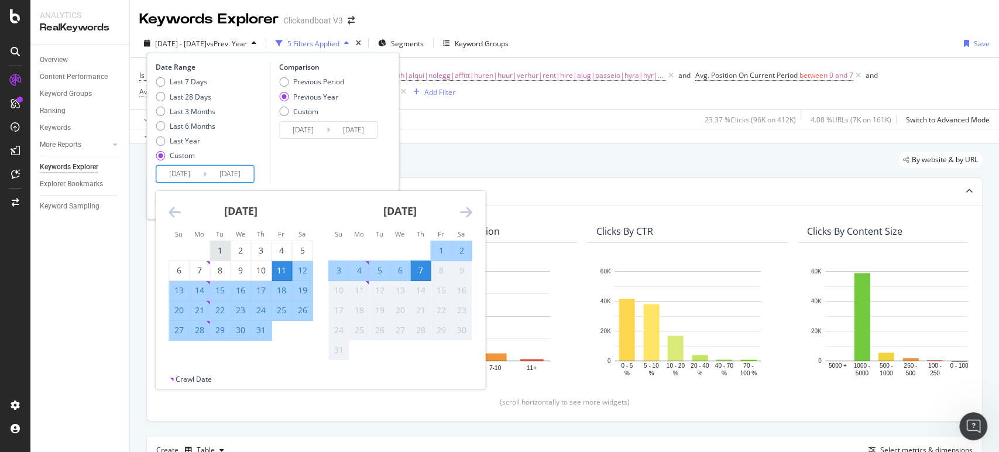
click at [212, 245] on div "1" at bounding box center [220, 251] width 20 height 12
type input "[DATE]"
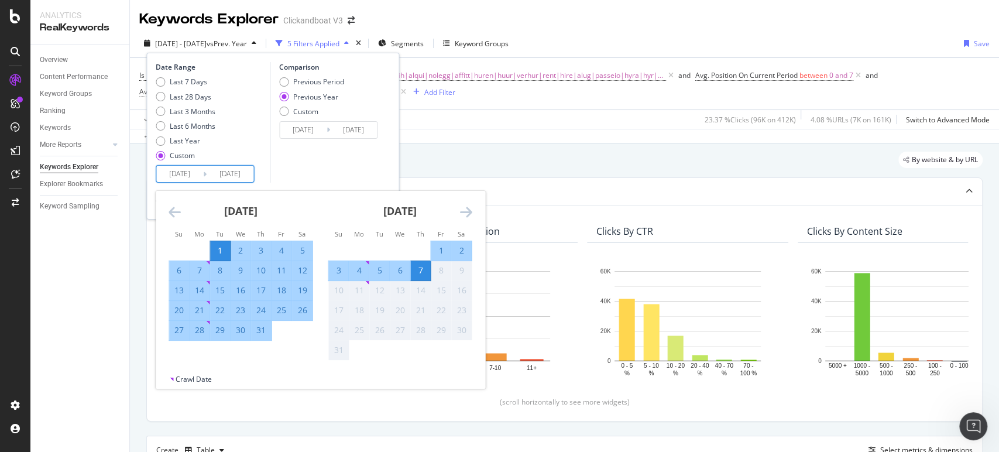
click at [263, 332] on div "31" at bounding box center [261, 330] width 20 height 12
type input "[DATE]"
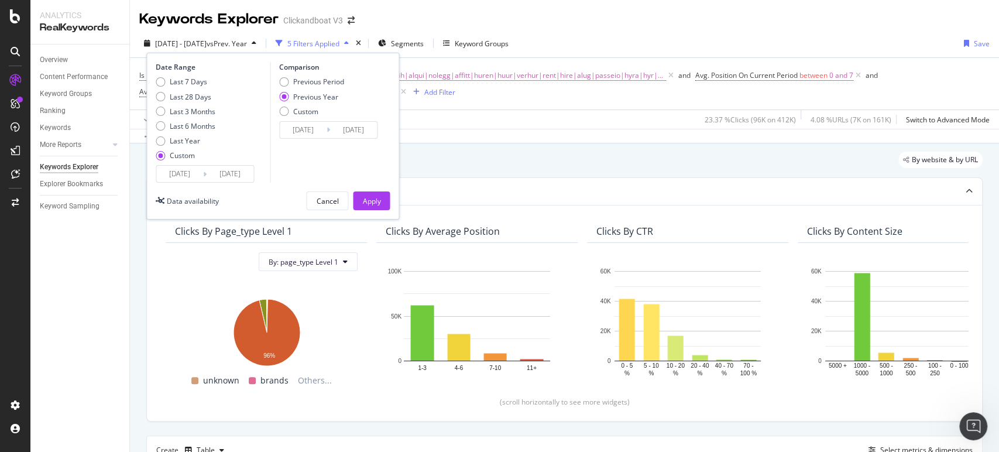
click at [221, 172] on input "[DATE]" at bounding box center [230, 174] width 47 height 16
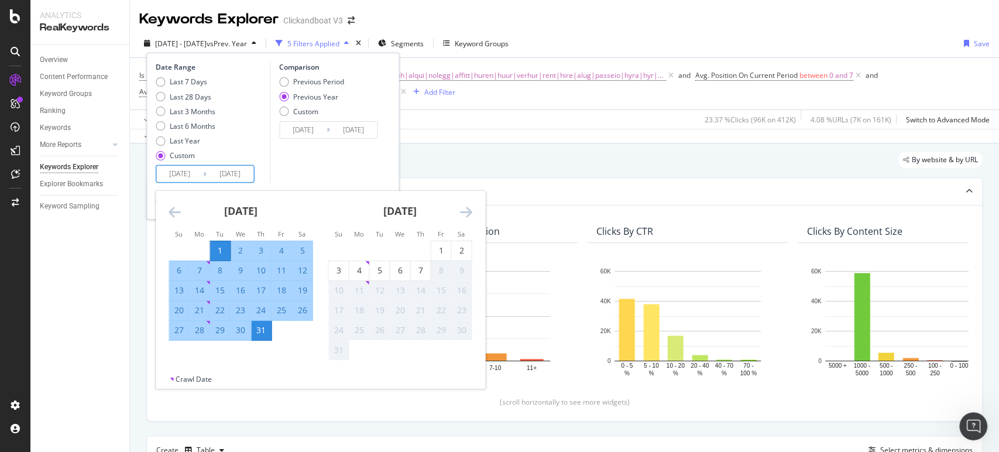
click at [325, 148] on div "Comparison Previous Period Previous Year Custom [DATE] Navigate forward to inte…" at bounding box center [325, 122] width 111 height 121
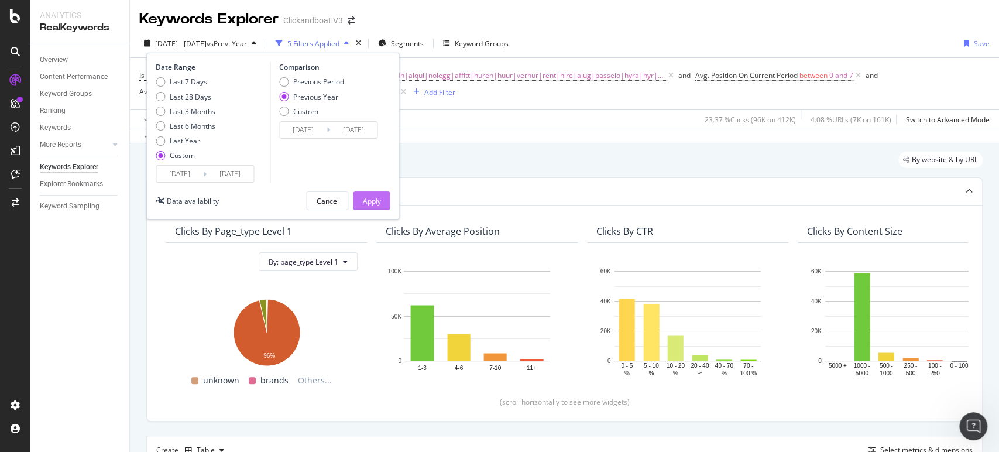
click at [379, 195] on div "Apply" at bounding box center [371, 201] width 18 height 18
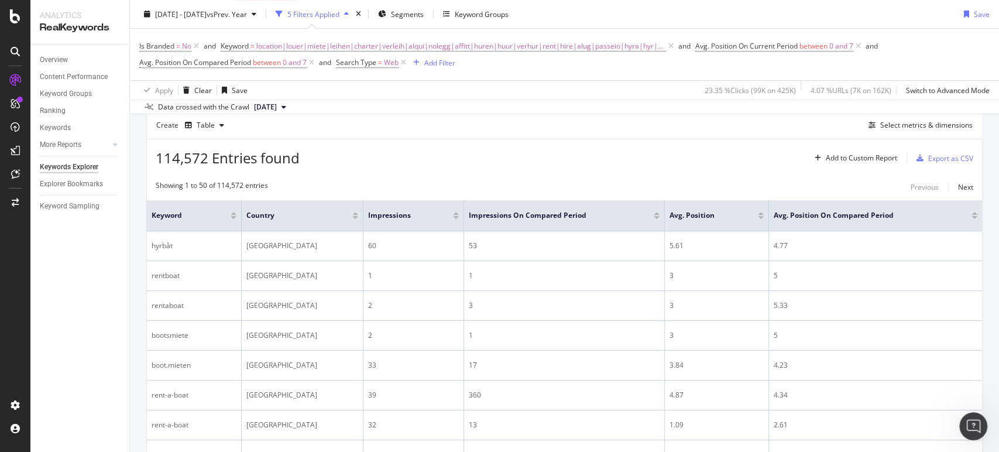
scroll to position [720, 0]
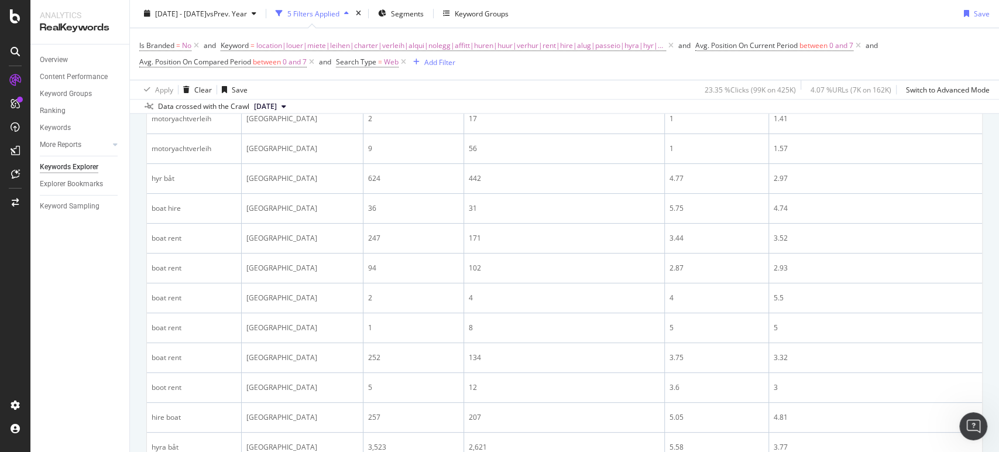
click at [981, 431] on div "Open Intercom Messenger" at bounding box center [973, 426] width 39 height 39
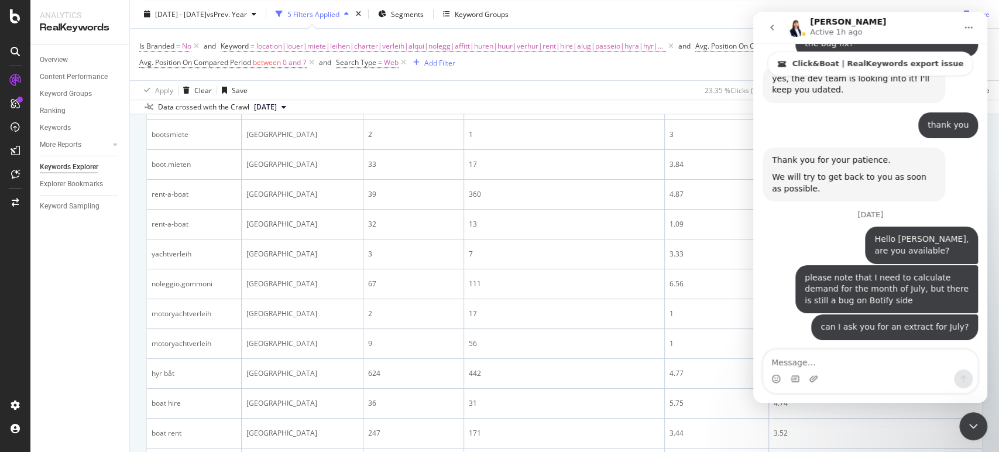
scroll to position [525, 0]
drag, startPoint x: 905, startPoint y: 293, endPoint x: 967, endPoint y: 290, distance: 62.1
drag, startPoint x: 876, startPoint y: 304, endPoint x: 788, endPoint y: 280, distance: 90.8
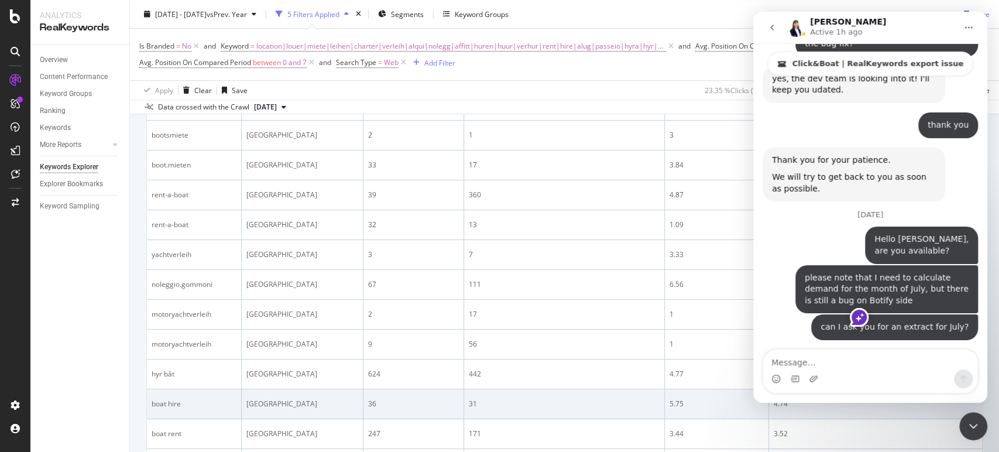
copy div "can you please confirm that for the month of June you took date range as follow…"
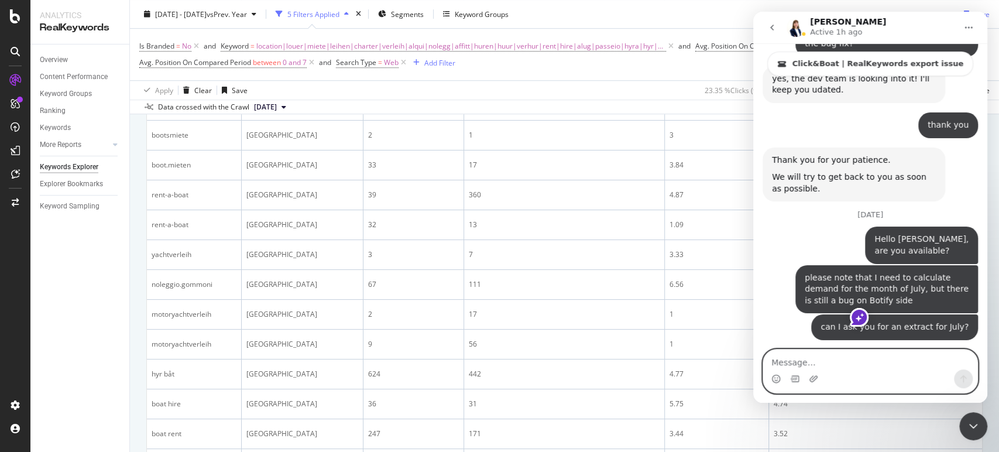
click at [822, 369] on textarea "Message…" at bounding box center [870, 359] width 214 height 20
type textarea "s"
type textarea "f"
type textarea "I meant for the month of July"
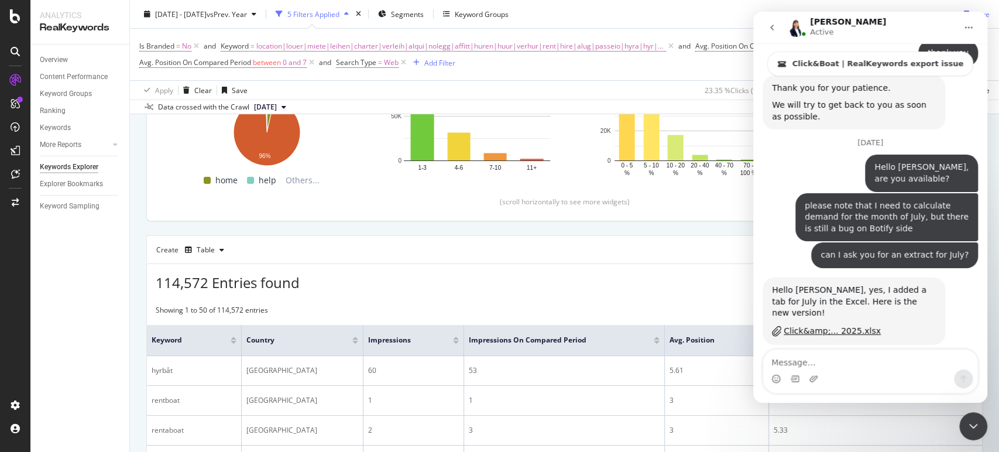
scroll to position [2827, 0]
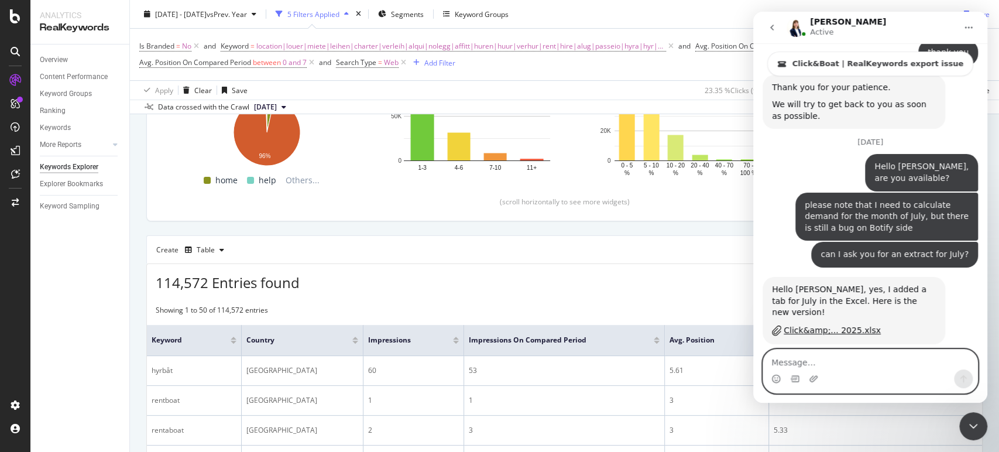
click at [804, 359] on textarea "Message…" at bounding box center [870, 359] width 214 height 20
paste textarea "Message…"
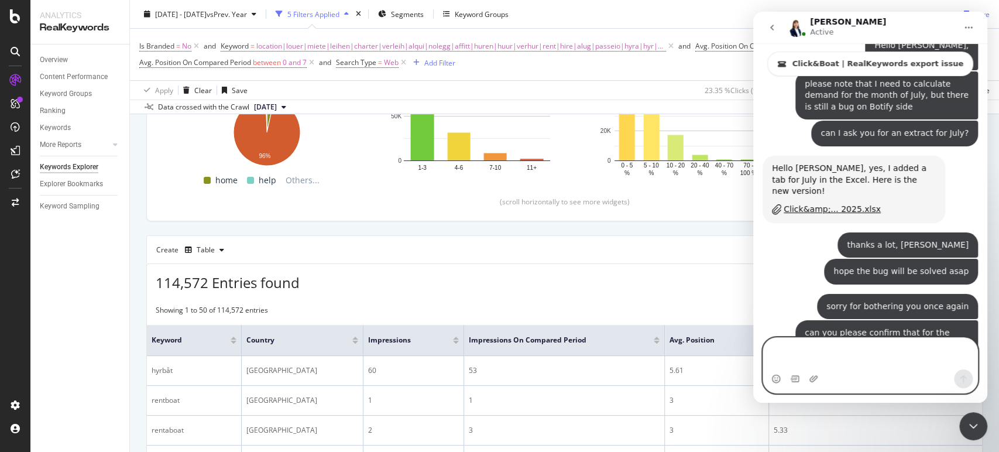
scroll to position [2960, 0]
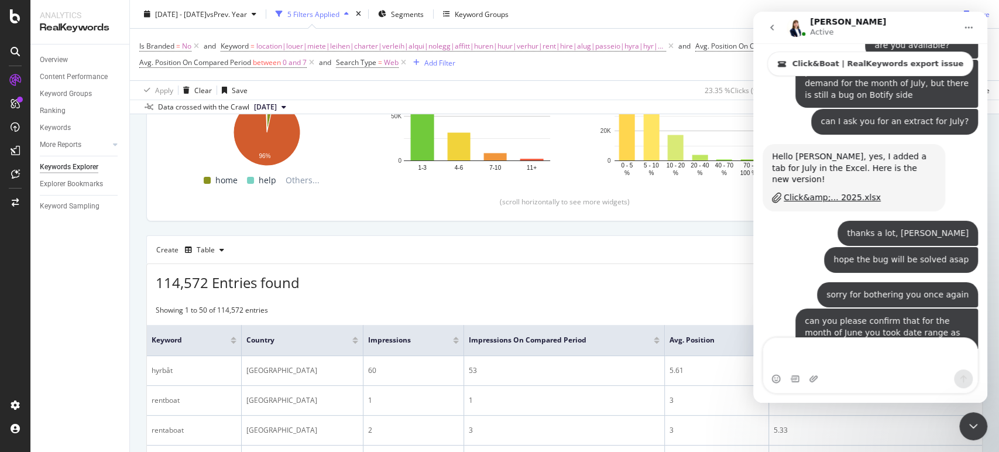
drag, startPoint x: 863, startPoint y: 190, endPoint x: 858, endPoint y: 169, distance: 21.6
click at [858, 443] on div "Hello [PERSON_NAME], yes indeed, the date range is 01/07- 31/07 2025 [PERSON_NA…" at bounding box center [853, 461] width 183 height 37
click at [857, 450] on div "Hello [PERSON_NAME], yes indeed, the date range is 01/07- 31/07 2025" at bounding box center [854, 461] width 164 height 23
drag, startPoint x: 857, startPoint y: 169, endPoint x: 880, endPoint y: 179, distance: 25.1
click at [880, 450] on div "Hello [PERSON_NAME], yes indeed, the date range is 01/07- 31/07 2025" at bounding box center [854, 461] width 164 height 23
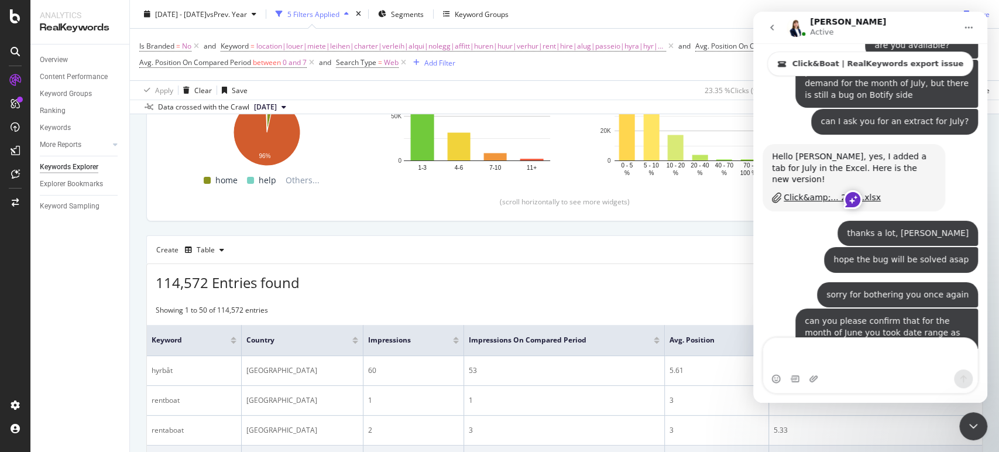
copy div "the date range is 01/07- 31/07 2025"
click at [847, 350] on textarea "Message…" at bounding box center [870, 354] width 214 height 32
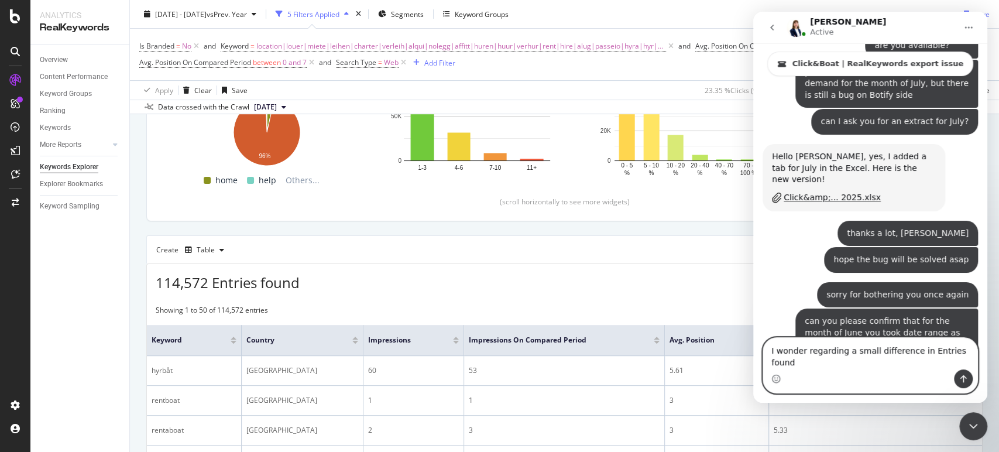
scroll to position [2984, 0]
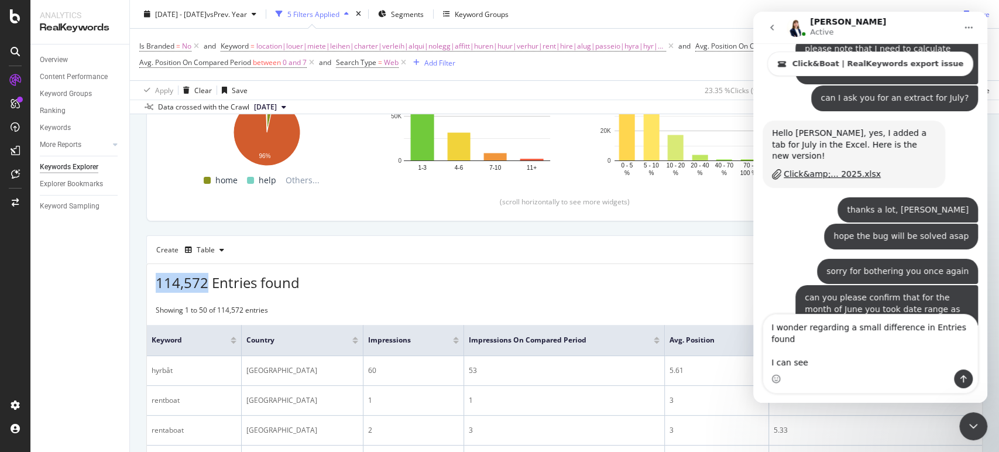
drag, startPoint x: 154, startPoint y: 278, endPoint x: 204, endPoint y: 279, distance: 49.2
click at [204, 279] on div "114,572 Entries found Add to Custom Report Export as CSV" at bounding box center [564, 278] width 835 height 29
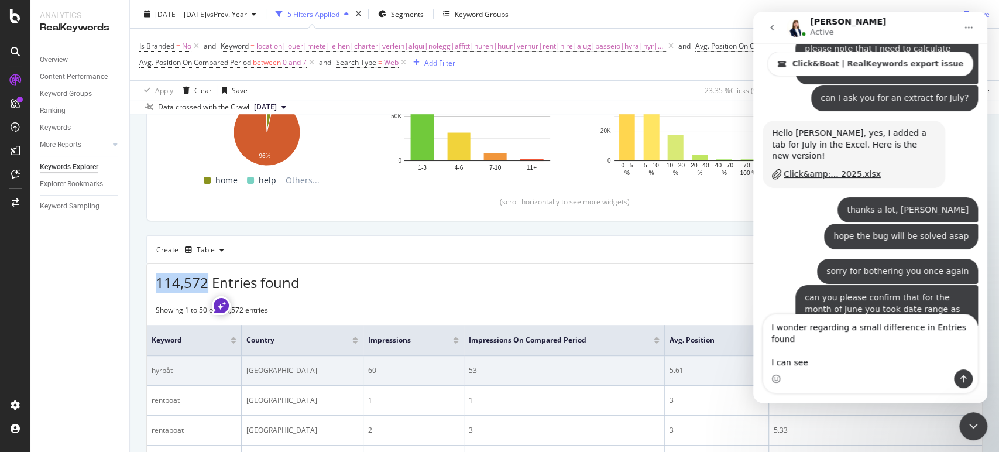
copy span "114,572"
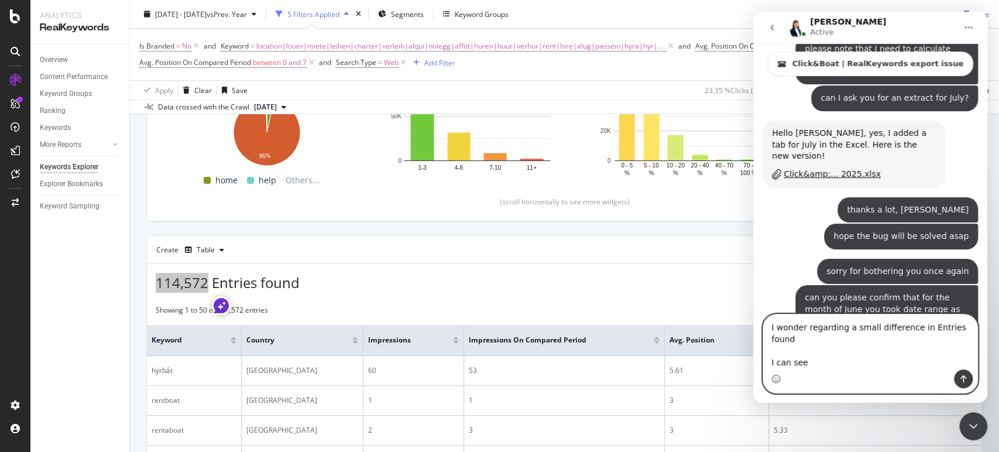
click at [829, 363] on textarea "I wonder regarding a small difference in Entries found I can see" at bounding box center [870, 341] width 214 height 55
paste textarea "114,572"
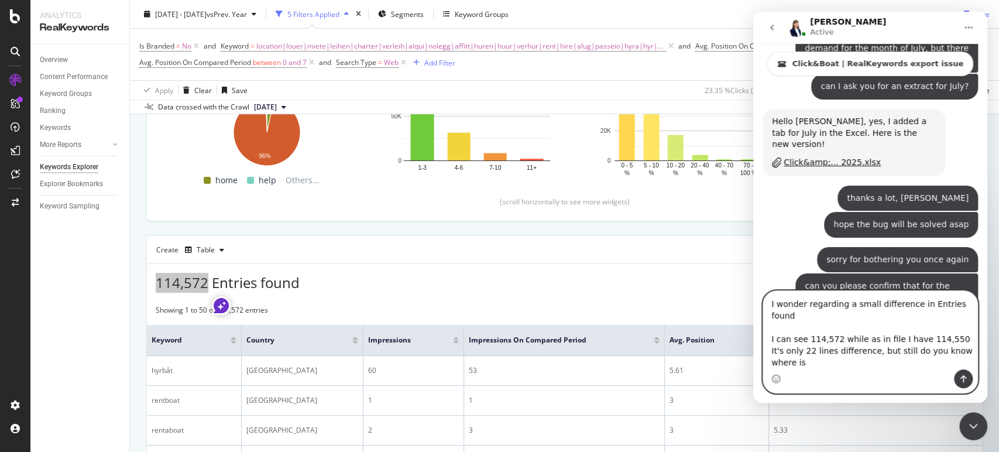
scroll to position [3007, 0]
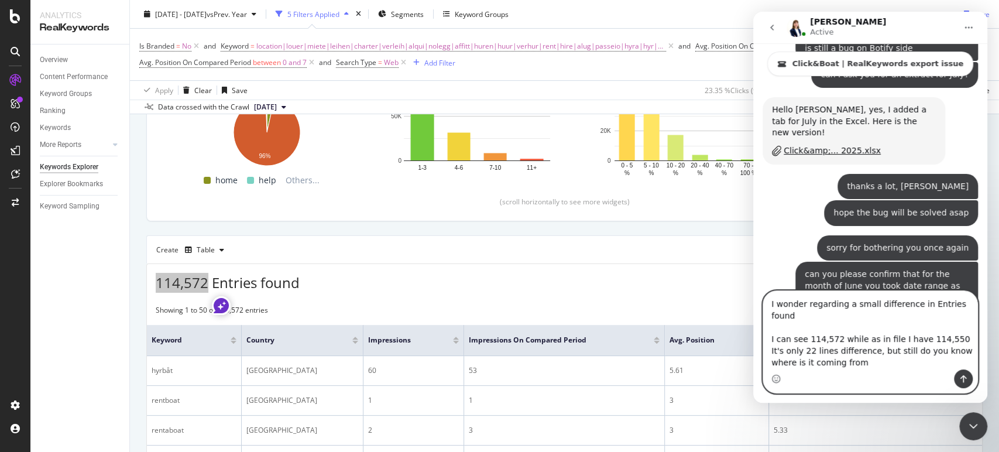
type textarea "I wonder regarding a small difference in Entries found I can see 114,572 while …"
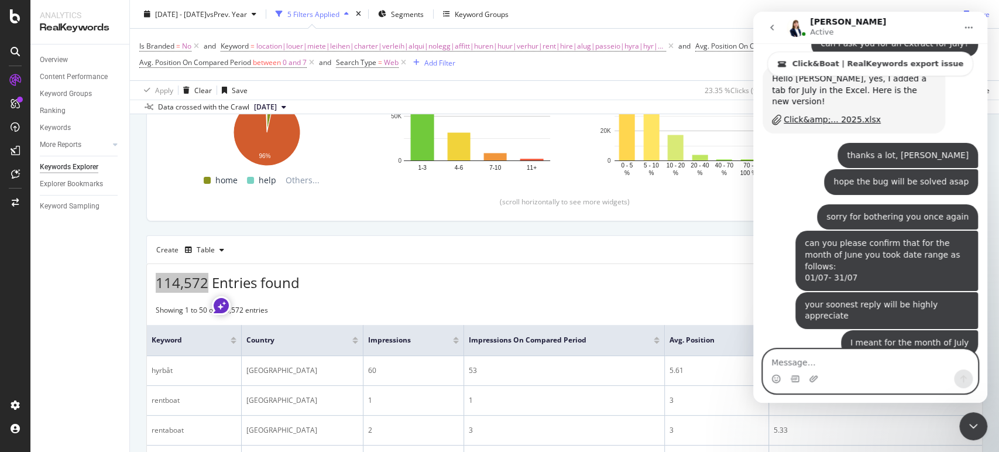
scroll to position [3050, 0]
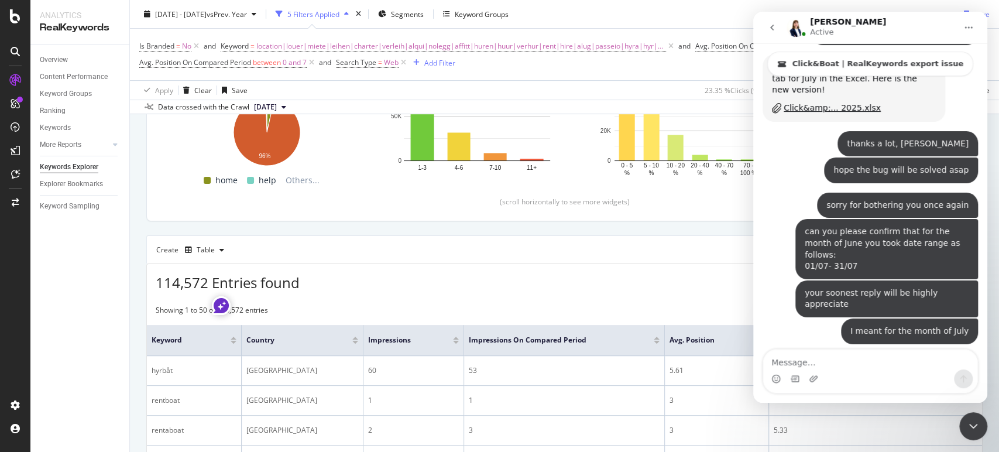
click at [339, 325] on th "Country" at bounding box center [303, 340] width 122 height 31
click at [273, 273] on span "114,572 Entries found" at bounding box center [228, 282] width 144 height 19
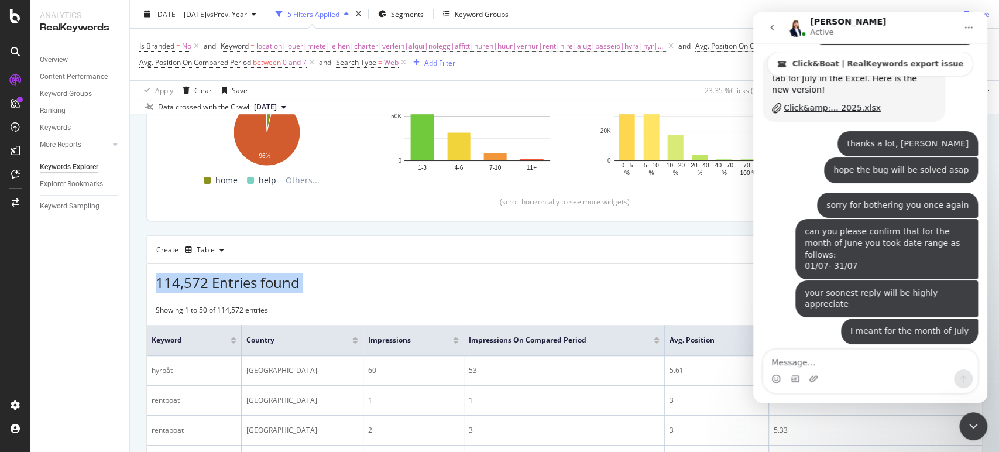
click at [273, 273] on span "114,572 Entries found" at bounding box center [228, 282] width 144 height 19
click at [373, 277] on div "114,572 Entries found Add to Custom Report Export as CSV" at bounding box center [564, 278] width 835 height 29
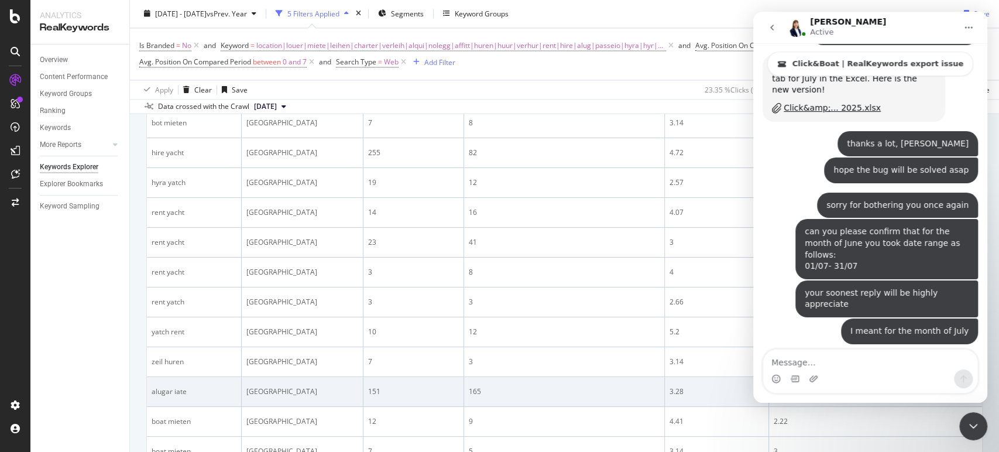
scroll to position [1435, 0]
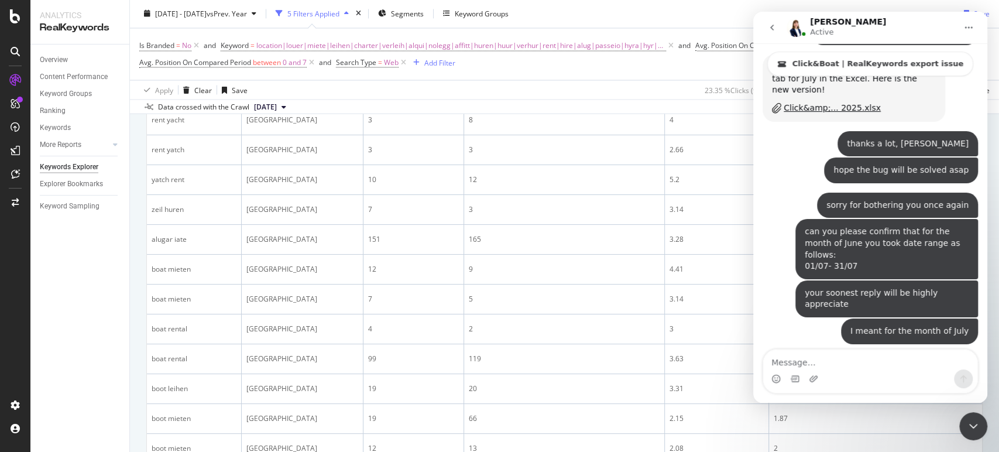
click at [286, 107] on icon at bounding box center [283, 107] width 5 height 7
click at [351, 92] on div "Apply Clear Save 23.35 % Clicks ( 99K on 425K ) 4.07 % URLs ( 7K on 162K ) Swit…" at bounding box center [564, 89] width 869 height 19
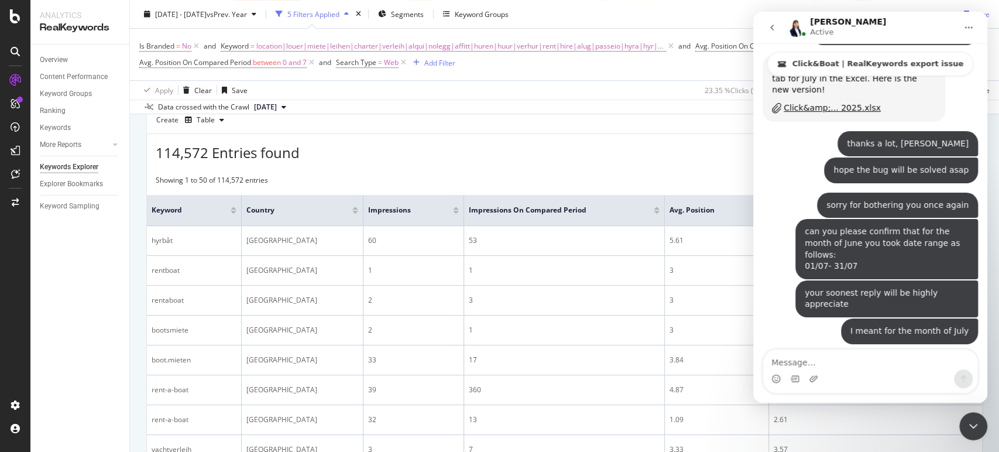
scroll to position [0, 0]
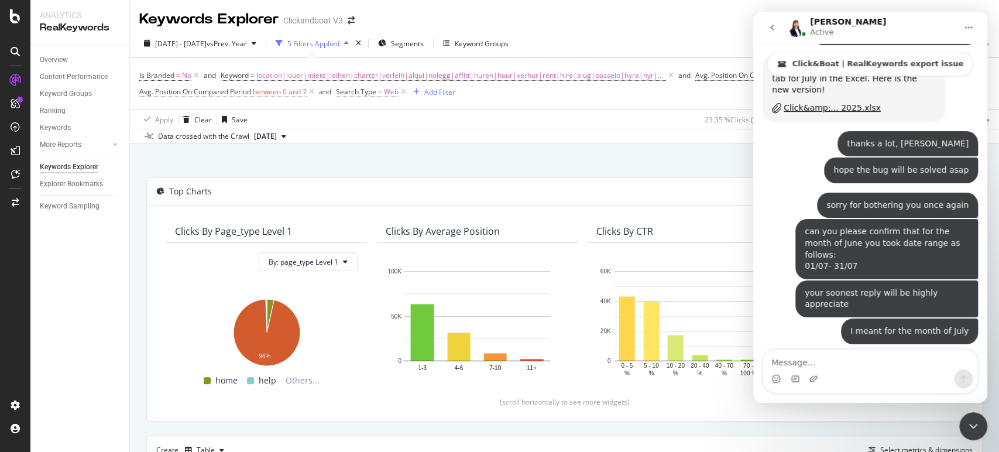
click at [976, 422] on icon "Close Intercom Messenger" at bounding box center [973, 426] width 14 height 14
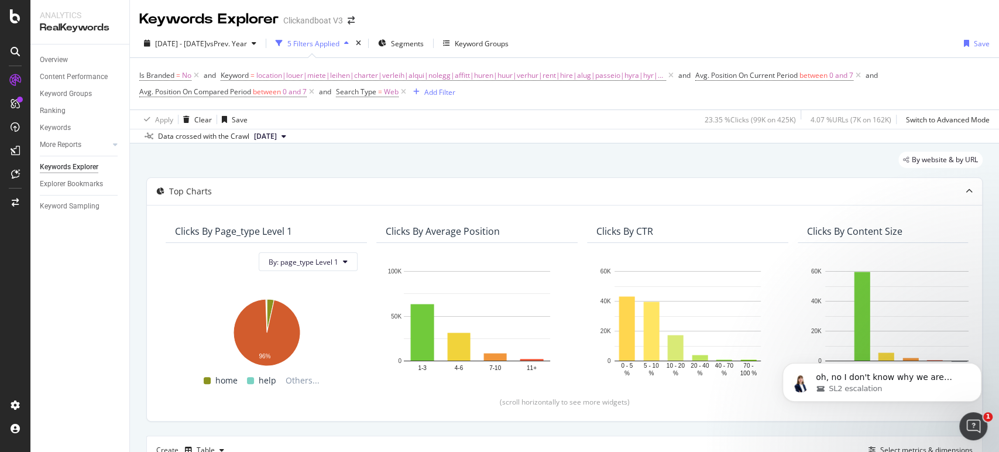
scroll to position [3108, 0]
click at [902, 381] on p "oh, no I don't know why we are missing 22 lines, let me check!" at bounding box center [891, 378] width 151 height 12
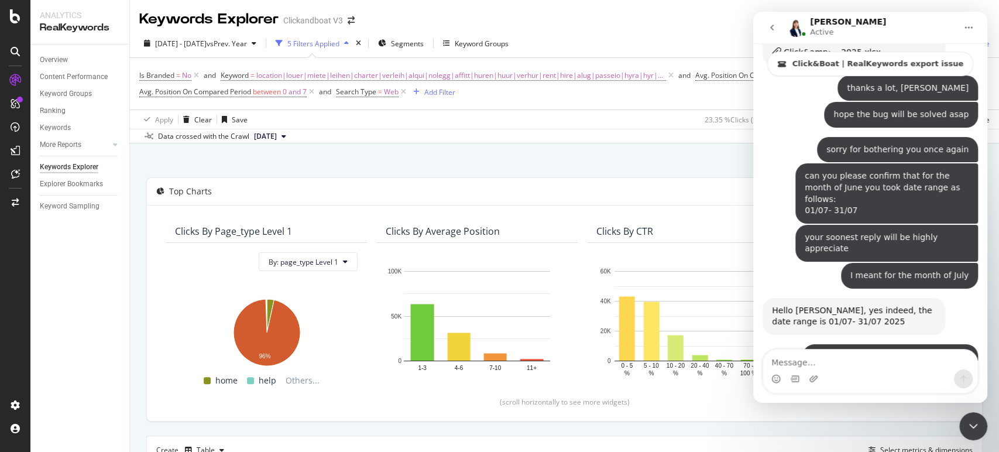
scroll to position [3115, 0]
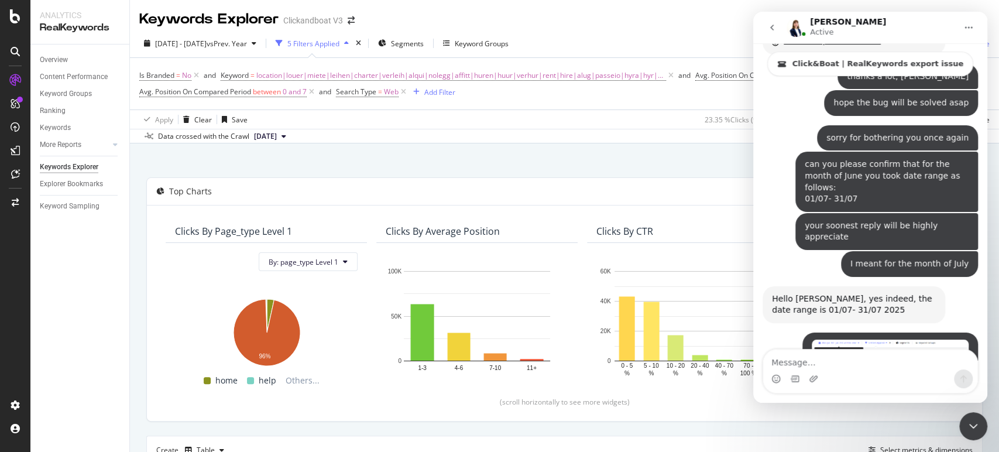
click at [848, 377] on div "Intercom messenger" at bounding box center [870, 378] width 214 height 19
click at [842, 362] on textarea "Message…" at bounding box center [870, 359] width 214 height 20
click at [842, 361] on textarea "Message…" at bounding box center [870, 359] width 214 height 20
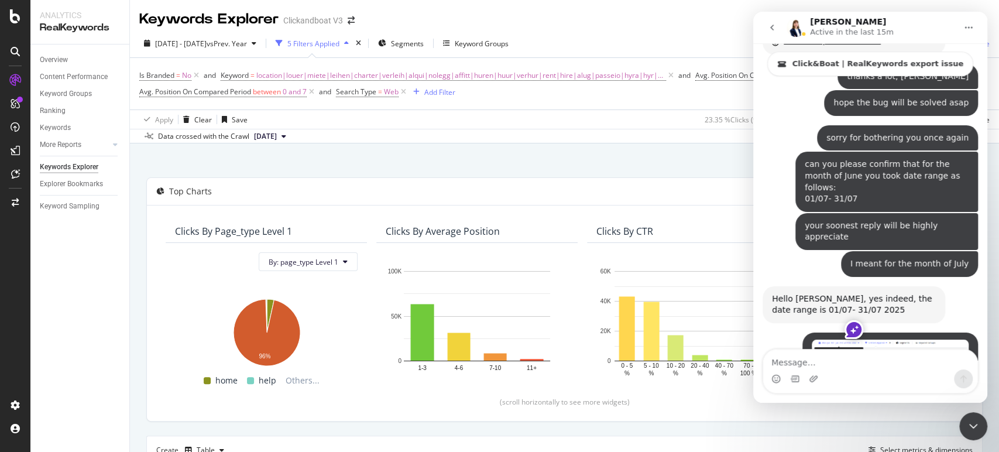
click at [850, 369] on textarea "Message…" at bounding box center [870, 359] width 214 height 20
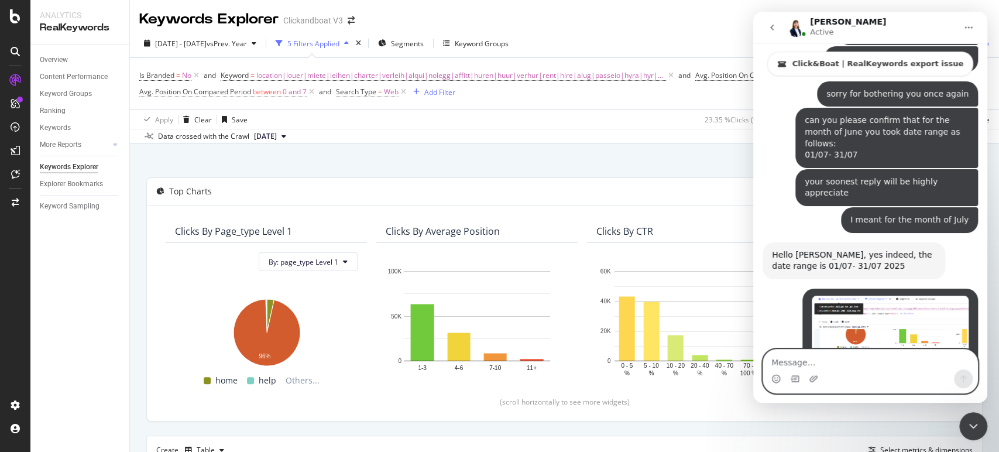
scroll to position [3169, 0]
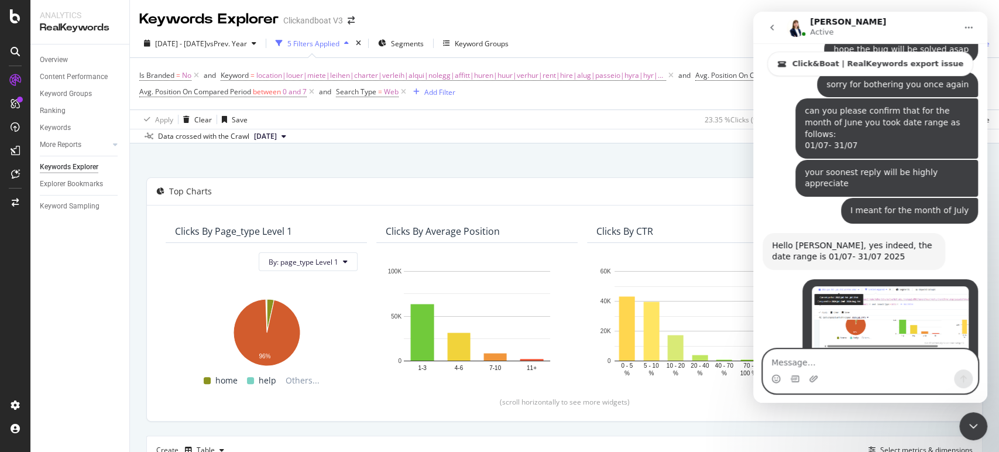
click at [862, 363] on textarea "Message…" at bounding box center [870, 359] width 214 height 20
click at [855, 363] on textarea "Message…" at bounding box center [870, 359] width 214 height 20
type textarea "е"
type textarea "thank you"
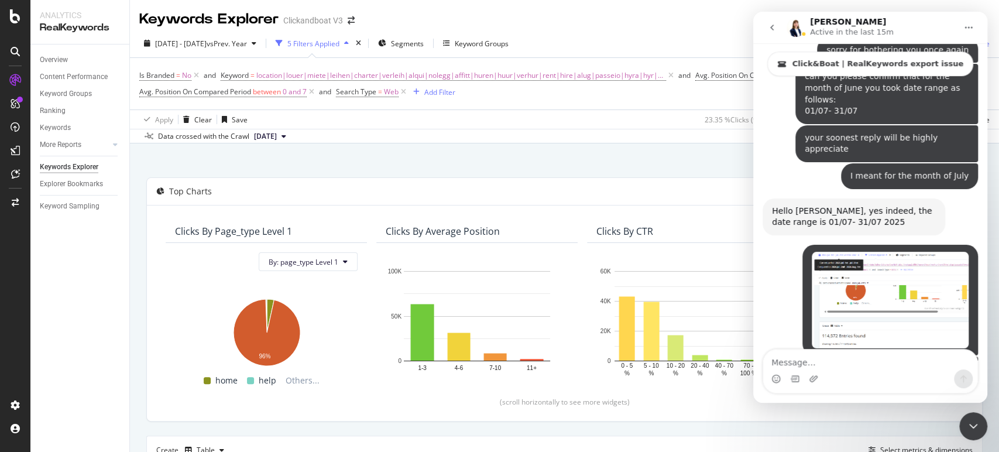
click at [780, 370] on div "Intercom messenger" at bounding box center [775, 378] width 9 height 19
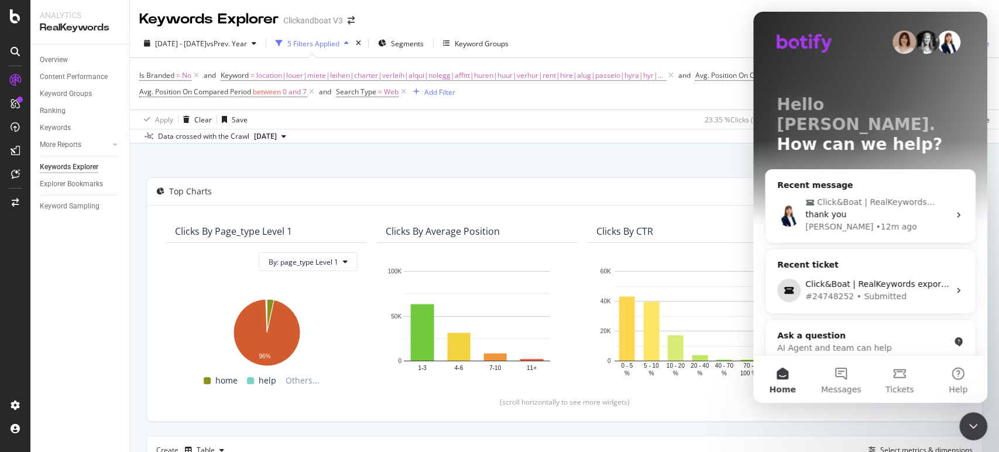
scroll to position [0, 0]
